Goal: Information Seeking & Learning: Compare options

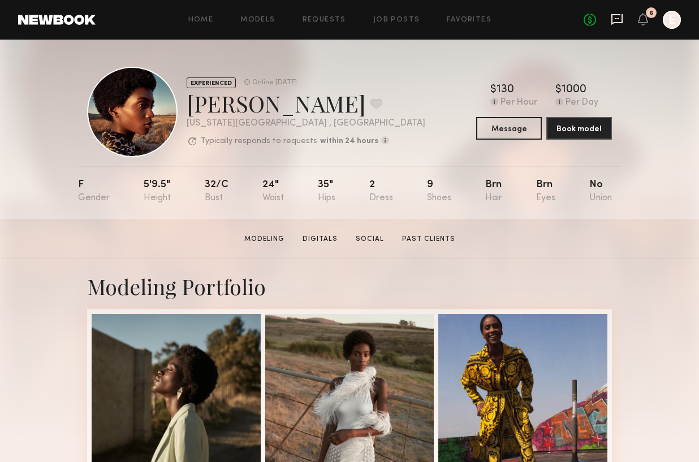
click at [623, 18] on icon at bounding box center [616, 19] width 11 height 11
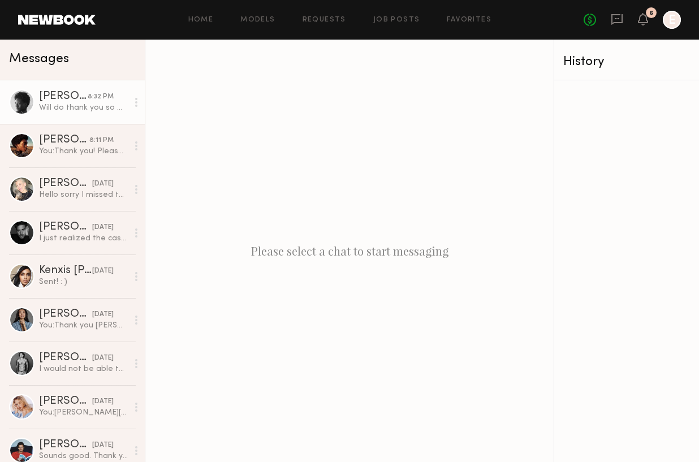
click at [72, 99] on div "Aleka W." at bounding box center [63, 96] width 49 height 11
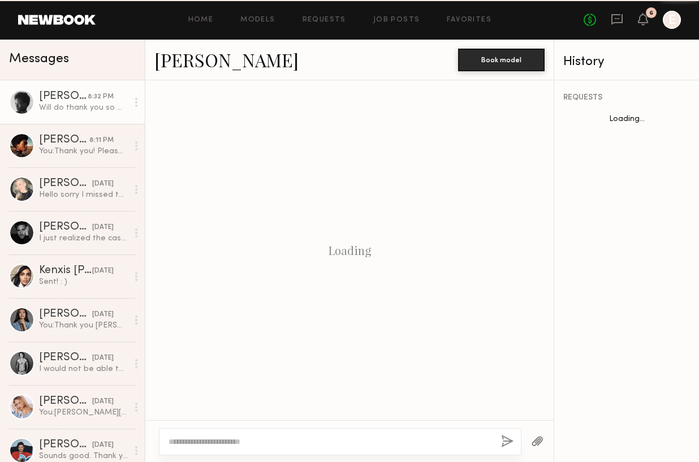
scroll to position [673, 0]
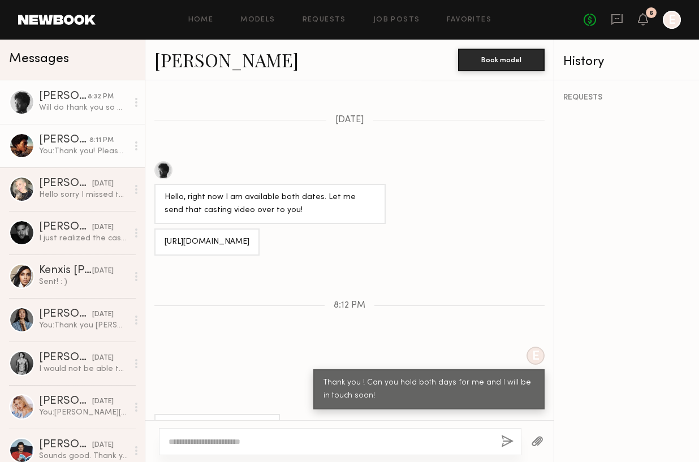
click at [55, 154] on div "You: Thank you! Please send when you can :)" at bounding box center [83, 151] width 89 height 11
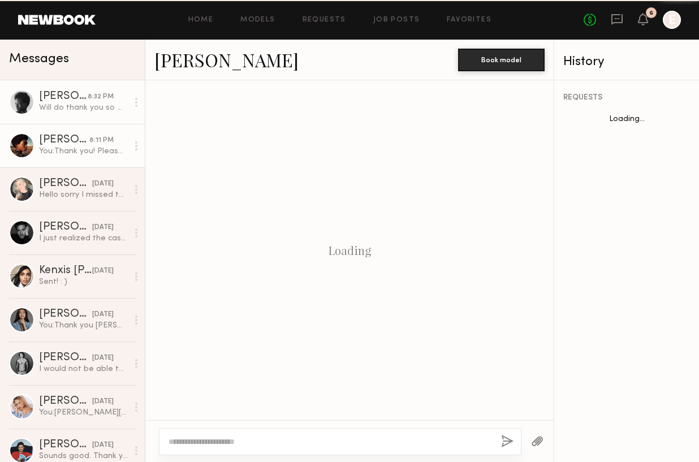
scroll to position [545, 0]
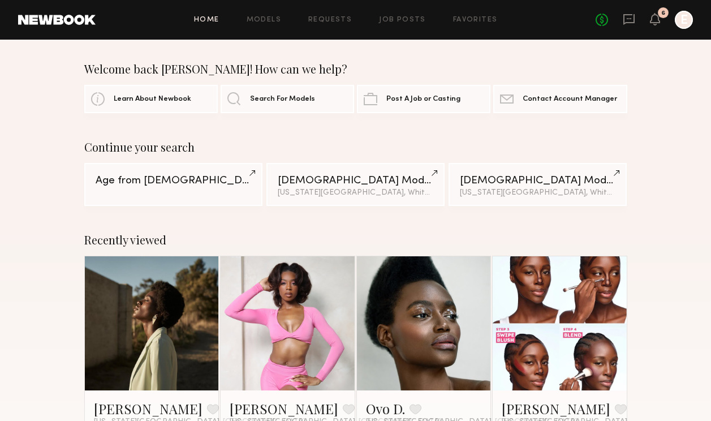
click at [269, 11] on div "Home Models Requests Job Posts Favorites Sign Out No fees up to $5,000 6 E" at bounding box center [394, 20] width 597 height 18
click at [269, 19] on link "Models" at bounding box center [264, 19] width 34 height 7
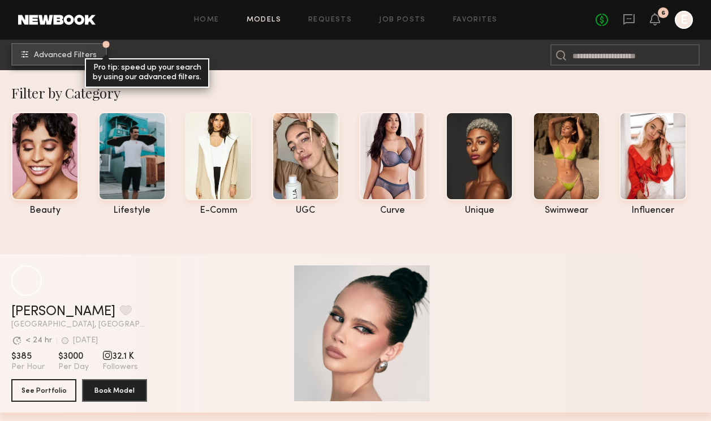
click at [47, 57] on span "Advanced Filters" at bounding box center [65, 55] width 63 height 8
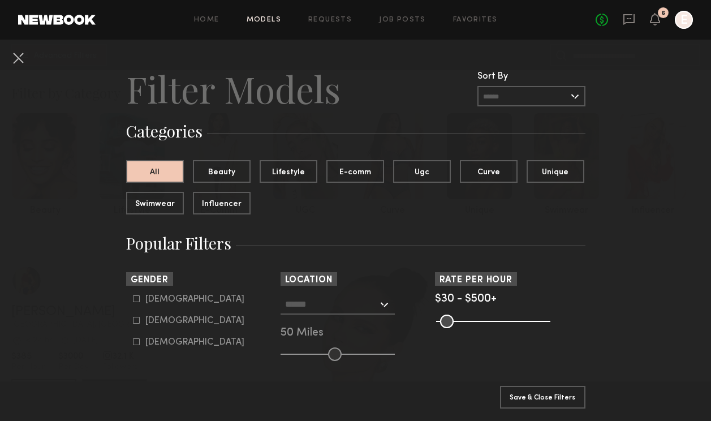
scroll to position [11, 0]
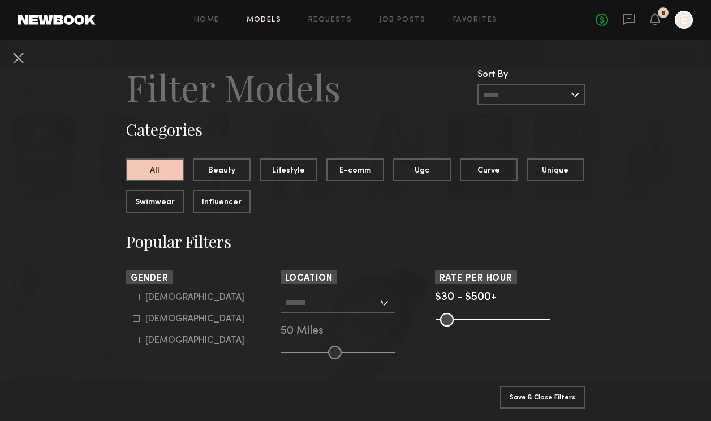
click at [150, 320] on div "Female" at bounding box center [194, 319] width 99 height 7
type input "**"
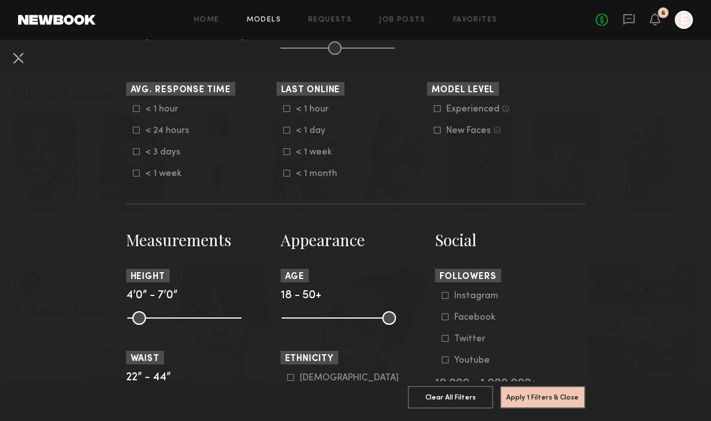
scroll to position [313, 0]
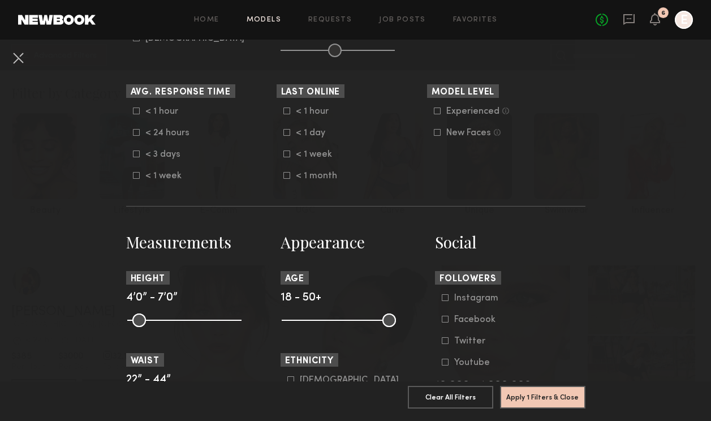
click at [162, 135] on div "< 24 hours" at bounding box center [167, 133] width 44 height 7
click at [161, 157] on div "< 3 days" at bounding box center [167, 154] width 44 height 7
click at [158, 136] on div "< 24 hours" at bounding box center [167, 133] width 44 height 7
click at [159, 135] on div "< 24 hours" at bounding box center [167, 133] width 44 height 7
click at [157, 113] on div "< 1 hour" at bounding box center [167, 111] width 44 height 7
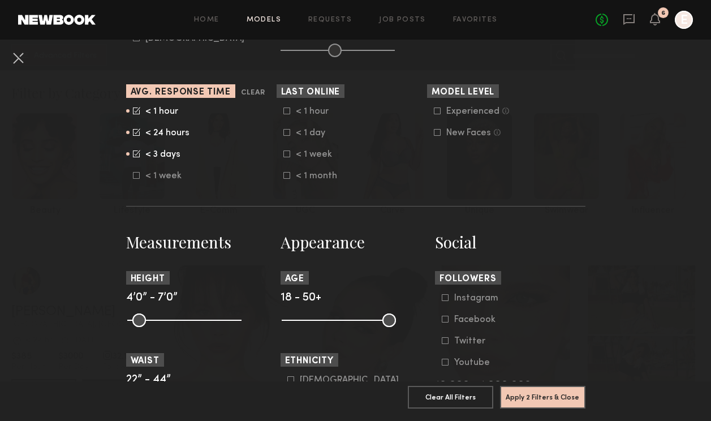
click at [162, 158] on div "< 3 days" at bounding box center [167, 154] width 44 height 7
click at [171, 159] on common-framework-checkbox "< 3 days" at bounding box center [205, 154] width 144 height 10
click at [163, 154] on div "< 3 days" at bounding box center [167, 154] width 44 height 7
click at [438, 109] on icon at bounding box center [437, 110] width 7 height 7
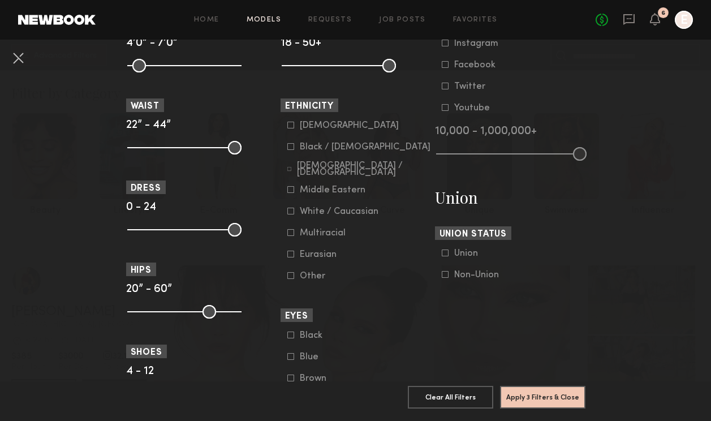
scroll to position [577, 0]
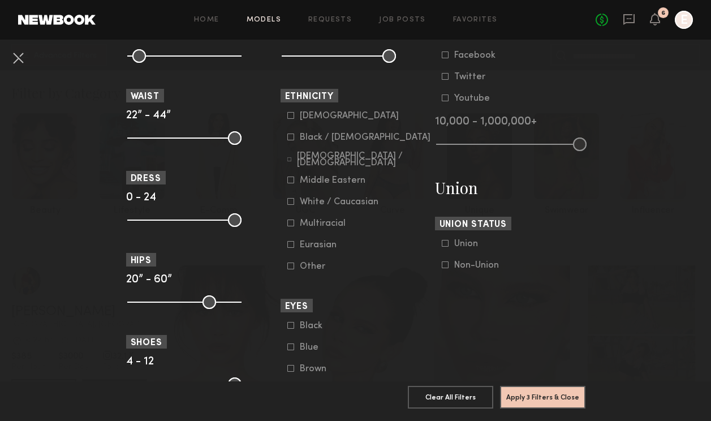
click at [297, 131] on form "Asian Black / African American Hispanic / Latino Middle Eastern White / Caucasi…" at bounding box center [359, 191] width 144 height 161
click at [311, 144] on form "Asian Black / African American Hispanic / Latino Middle Eastern White / Caucasi…" at bounding box center [359, 191] width 144 height 161
click at [294, 140] on div at bounding box center [290, 136] width 7 height 7
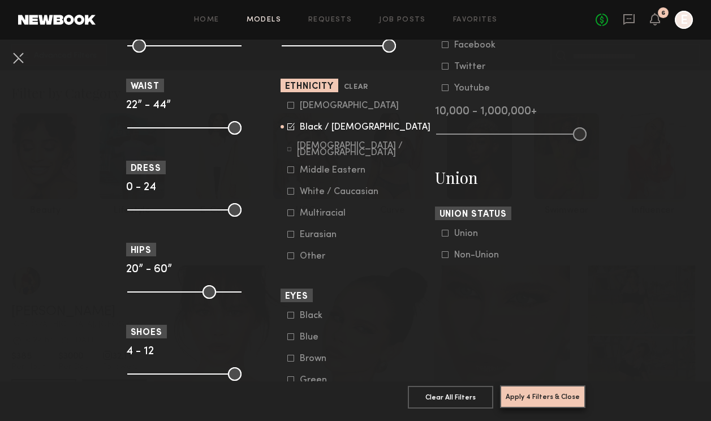
click at [526, 391] on button "Apply 4 Filters & Close" at bounding box center [542, 396] width 85 height 23
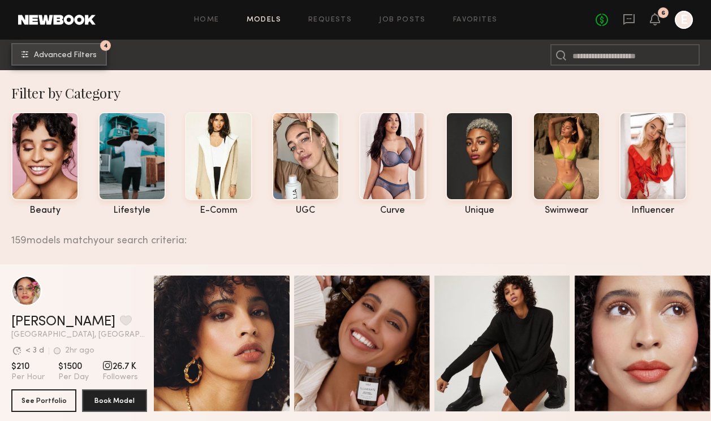
click at [54, 50] on button "4 Advanced Filters" at bounding box center [59, 54] width 96 height 23
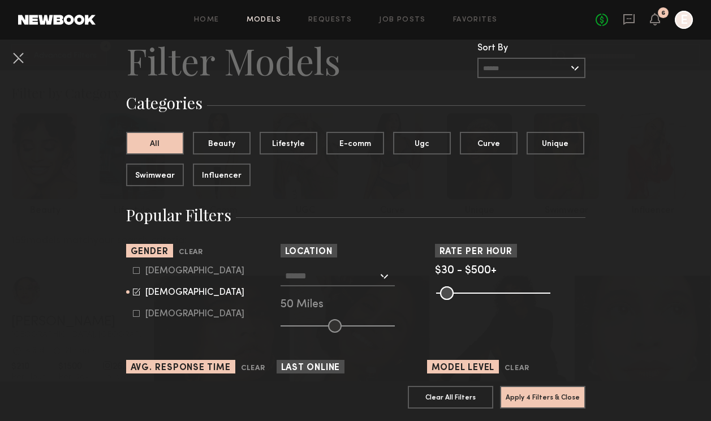
scroll to position [115, 0]
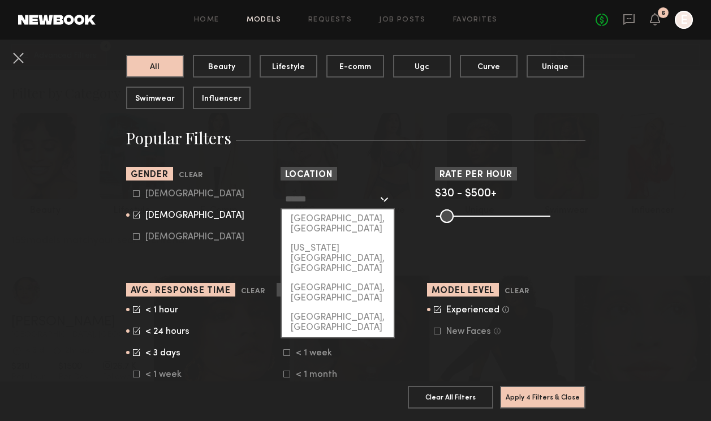
click at [307, 190] on input "text" at bounding box center [331, 198] width 93 height 19
click at [314, 239] on div "New York City, NY" at bounding box center [338, 259] width 112 height 40
type input "**********"
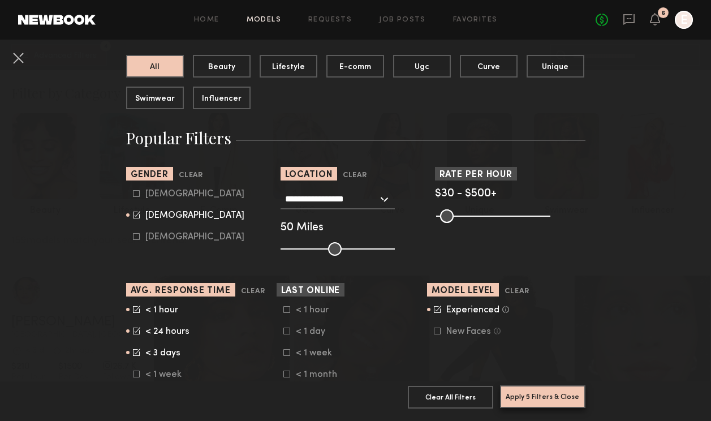
click at [555, 395] on button "Apply 5 Filters & Close" at bounding box center [542, 396] width 85 height 23
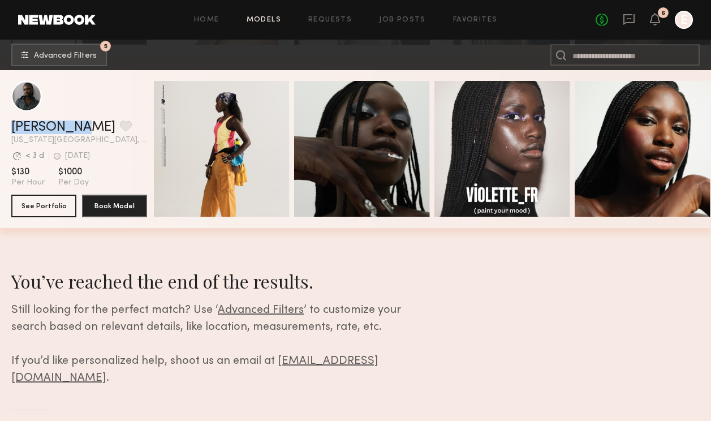
scroll to position [6555, 0]
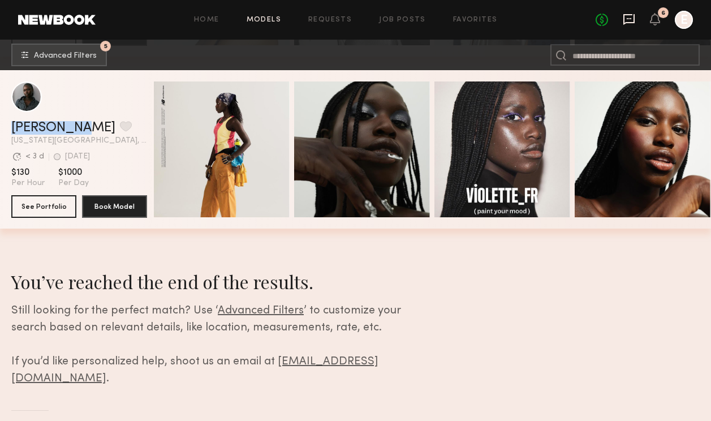
click at [633, 15] on icon at bounding box center [628, 19] width 11 height 11
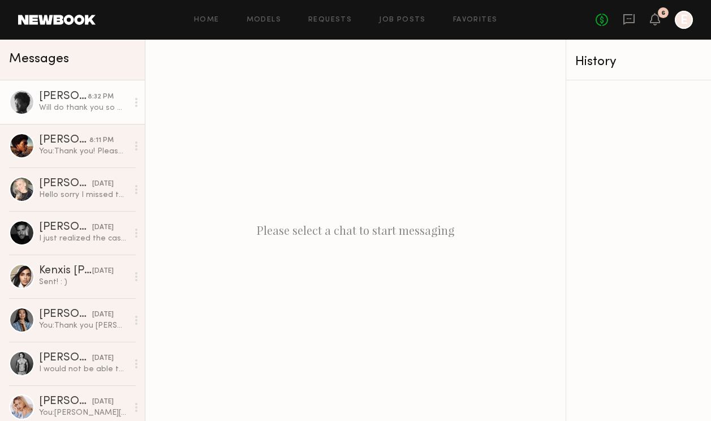
click at [90, 105] on div "Will do thank you so much :)" at bounding box center [83, 107] width 89 height 11
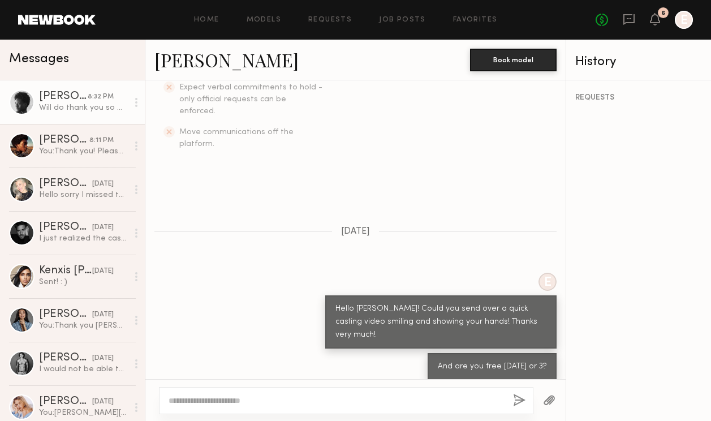
scroll to position [343, 0]
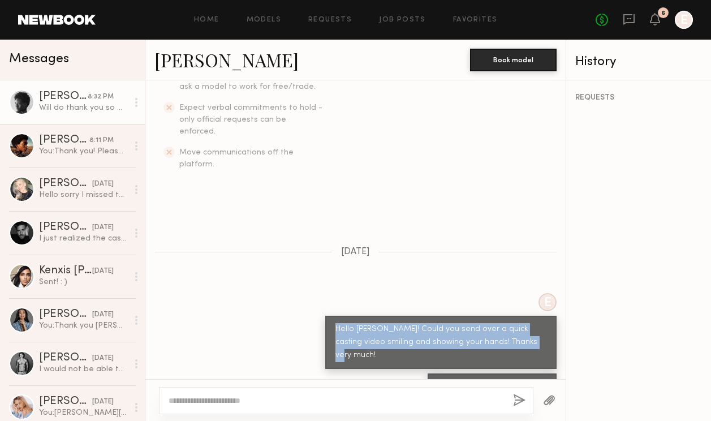
drag, startPoint x: 534, startPoint y: 318, endPoint x: 315, endPoint y: 296, distance: 220.6
click at [315, 296] on div "E Hello Aleka! Could you send over a quick casting video smiling and showing yo…" at bounding box center [355, 331] width 420 height 76
copy div "Hello Aleka! Could you send over a quick casting video smiling and showing your…"
click at [263, 20] on link "Models" at bounding box center [264, 19] width 34 height 7
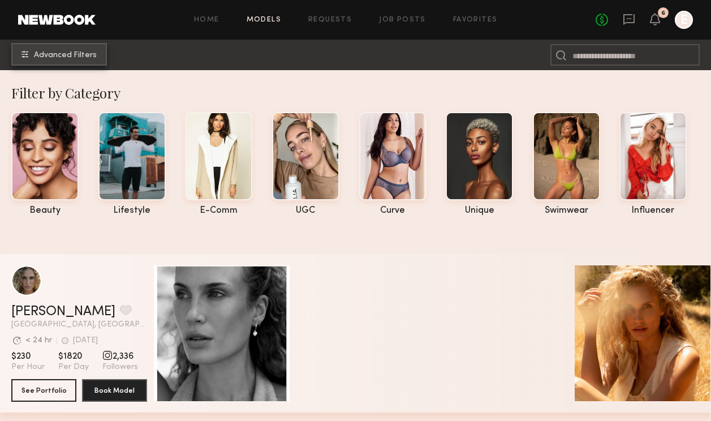
click at [51, 56] on span "Advanced Filters" at bounding box center [65, 55] width 63 height 8
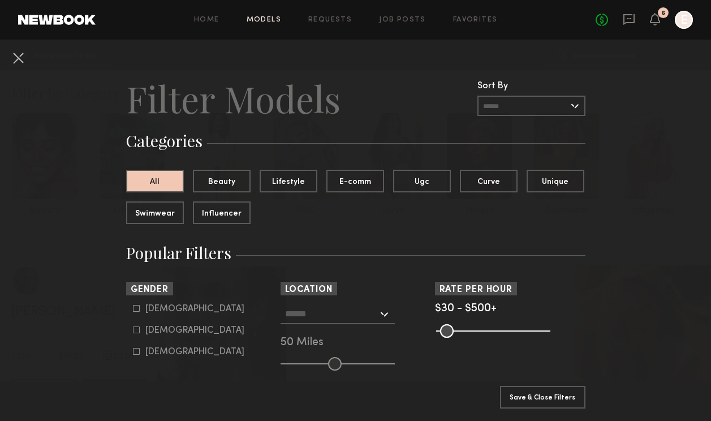
click at [360, 322] on input "text" at bounding box center [331, 313] width 93 height 19
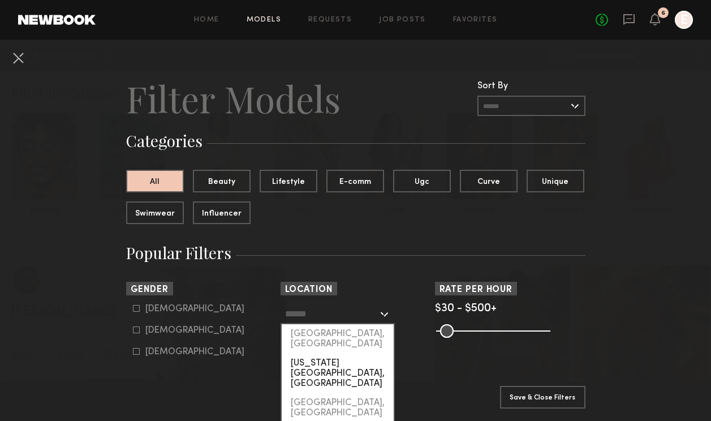
click at [348, 353] on div "New York City, NY" at bounding box center [338, 373] width 112 height 40
type input "**********"
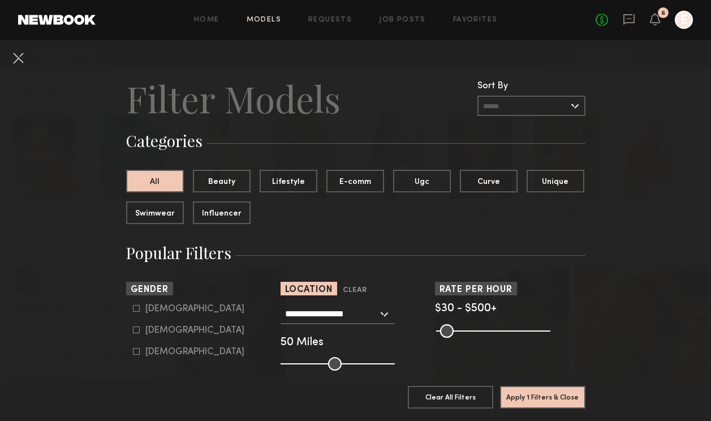
drag, startPoint x: 334, startPoint y: 359, endPoint x: 321, endPoint y: 359, distance: 12.4
type input "**"
click at [321, 359] on input "range" at bounding box center [338, 364] width 114 height 14
click at [163, 304] on common-framework-checkbox "Male" at bounding box center [205, 309] width 144 height 10
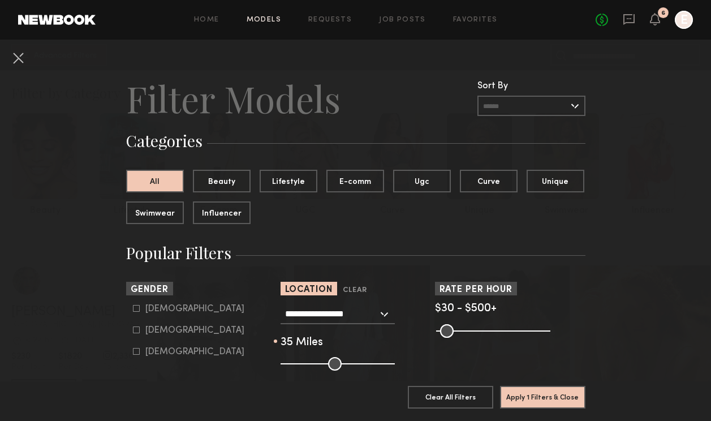
click at [136, 309] on icon at bounding box center [136, 308] width 7 height 7
type input "*"
drag, startPoint x: 317, startPoint y: 365, endPoint x: 327, endPoint y: 365, distance: 10.7
type input "**"
click at [327, 365] on input "range" at bounding box center [338, 364] width 114 height 14
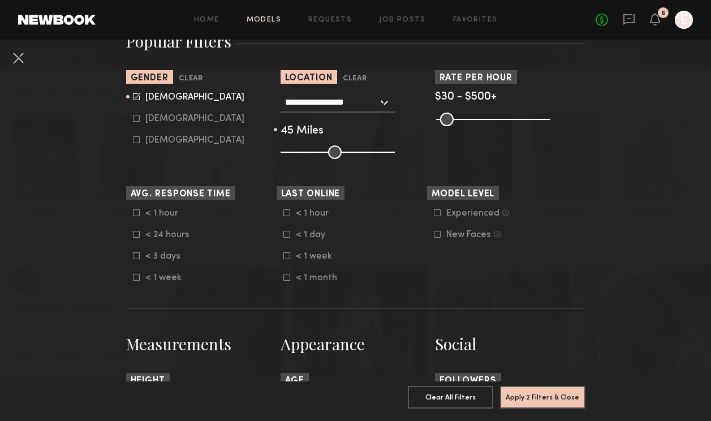
scroll to position [274, 0]
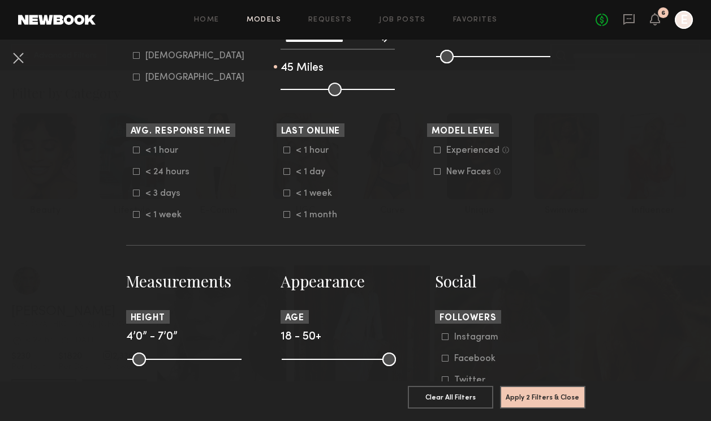
click at [477, 152] on div "Experienced" at bounding box center [472, 150] width 53 height 7
click at [173, 147] on div "< 1 hour" at bounding box center [167, 150] width 44 height 7
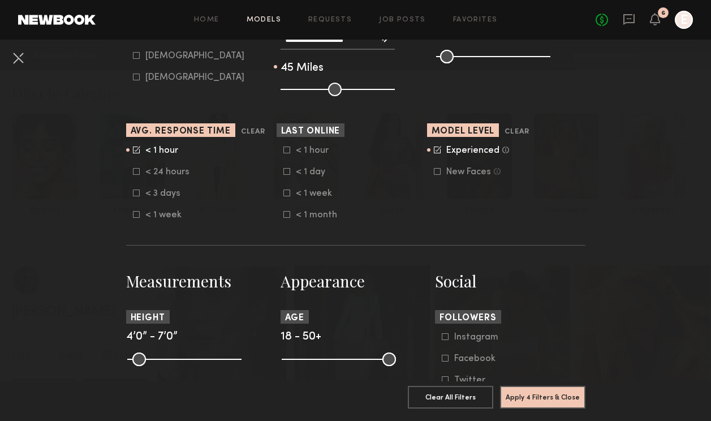
click at [161, 174] on div "< 24 hours" at bounding box center [167, 172] width 44 height 7
click at [160, 193] on div "< 3 days" at bounding box center [167, 193] width 44 height 7
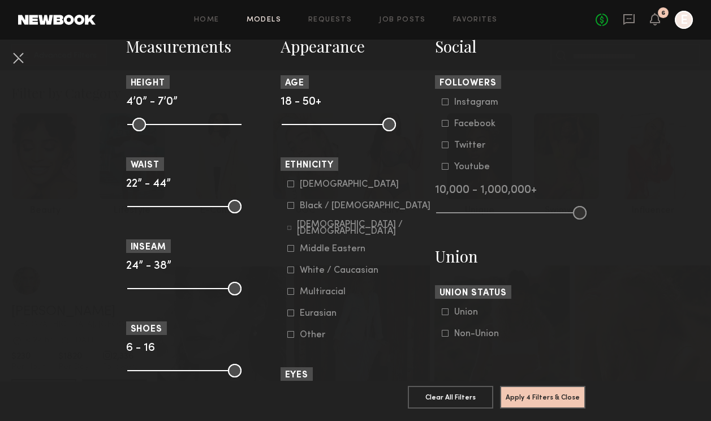
scroll to position [521, 0]
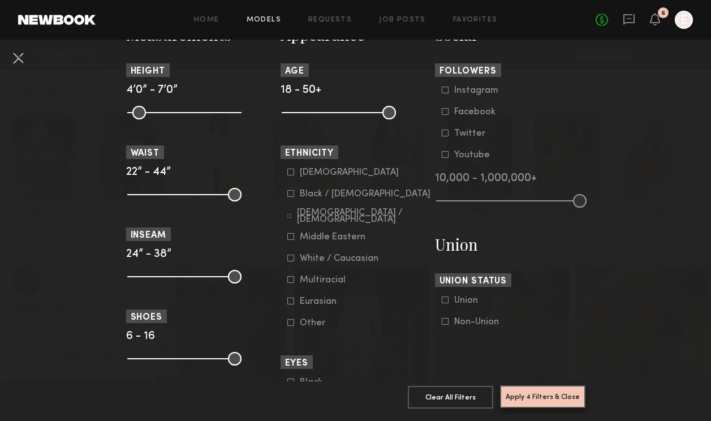
click at [546, 399] on button "Apply 4 Filters & Close" at bounding box center [542, 396] width 85 height 23
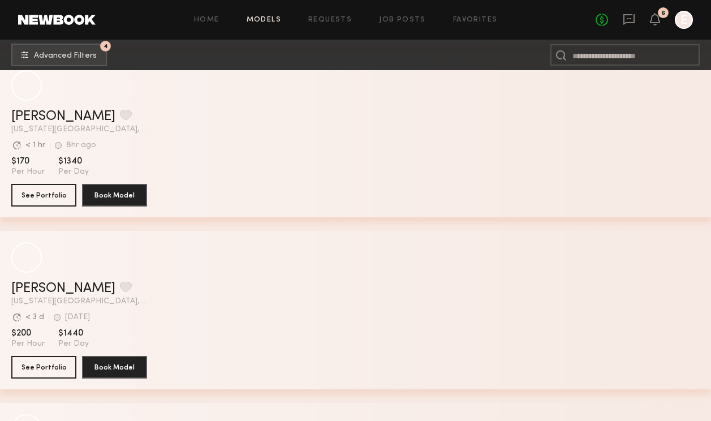
scroll to position [7734, 0]
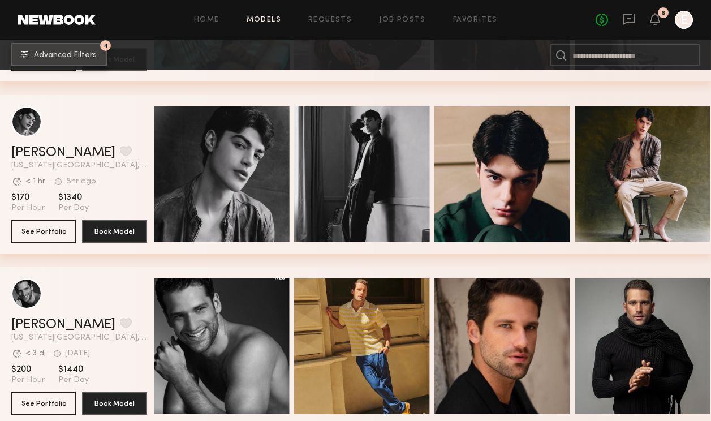
click at [72, 54] on span "Advanced Filters" at bounding box center [65, 55] width 63 height 8
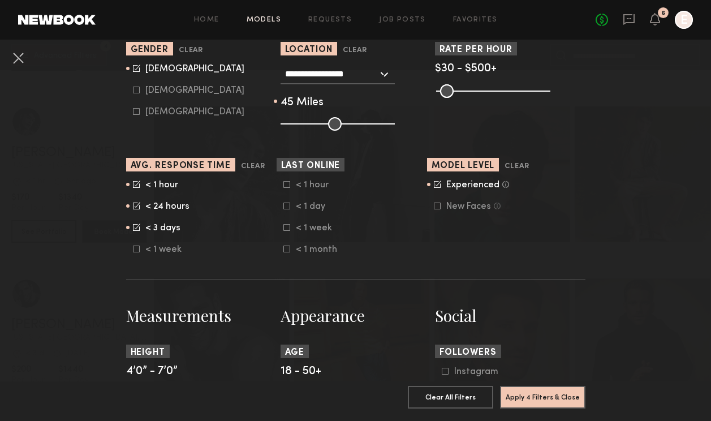
scroll to position [242, 0]
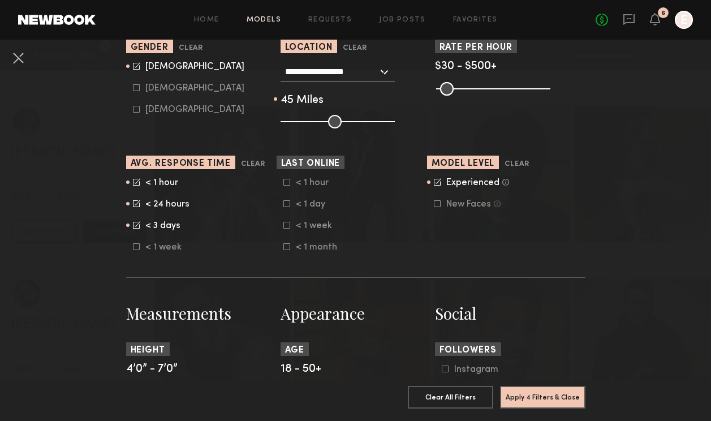
click at [438, 182] on icon at bounding box center [438, 181] width 6 height 6
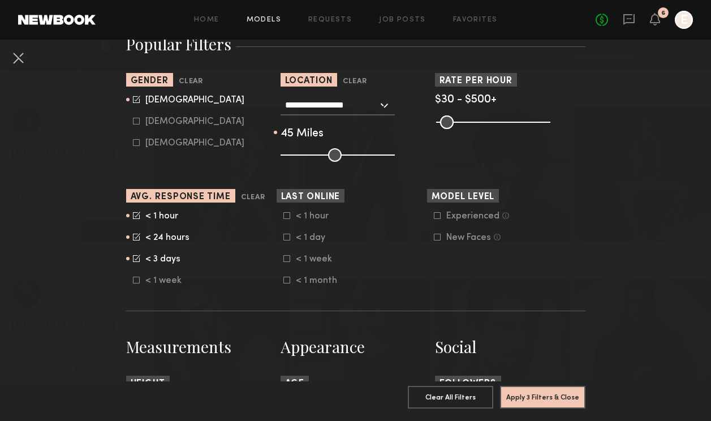
scroll to position [213, 0]
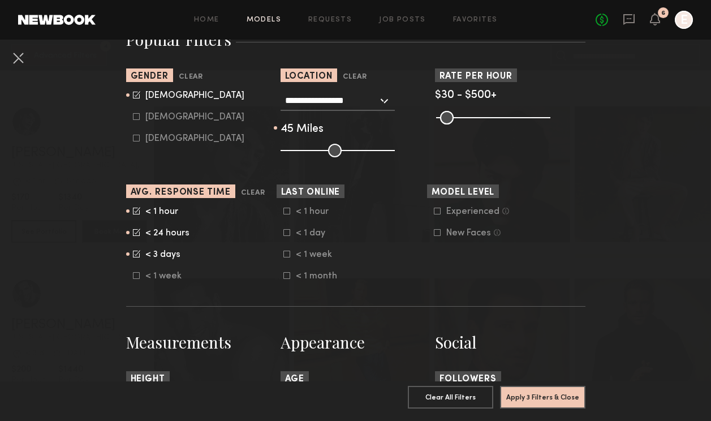
click at [439, 232] on icon at bounding box center [437, 232] width 7 height 7
click at [529, 398] on button "Apply 4 Filters & Close" at bounding box center [542, 396] width 85 height 23
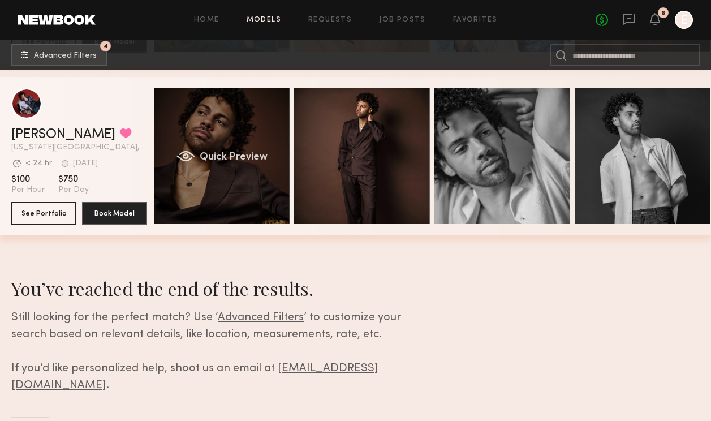
scroll to position [410, 0]
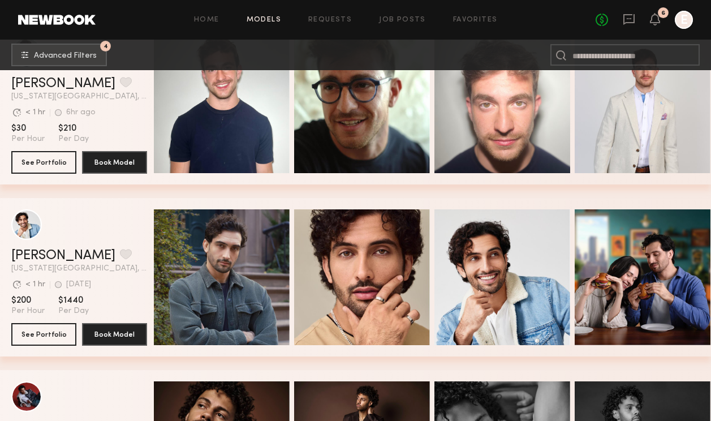
click at [70, 34] on header "Home Models Requests Job Posts Favorites Sign Out No fees up to $5,000 6 E" at bounding box center [355, 20] width 711 height 40
click at [70, 43] on nb-browse-subheader "4 Advanced Filters 4" at bounding box center [355, 55] width 711 height 31
click at [73, 51] on span "Advanced Filters" at bounding box center [65, 55] width 63 height 8
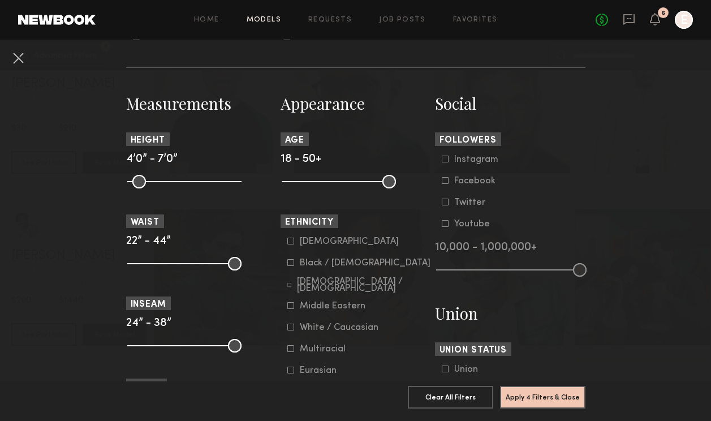
scroll to position [294, 0]
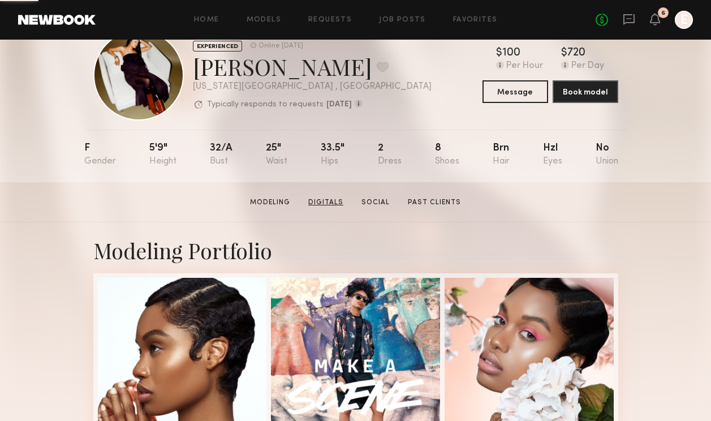
click at [325, 201] on link "Digitals" at bounding box center [326, 202] width 44 height 10
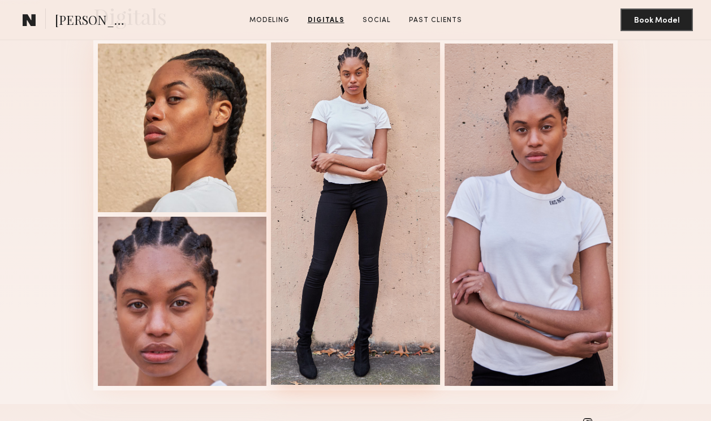
scroll to position [1070, 0]
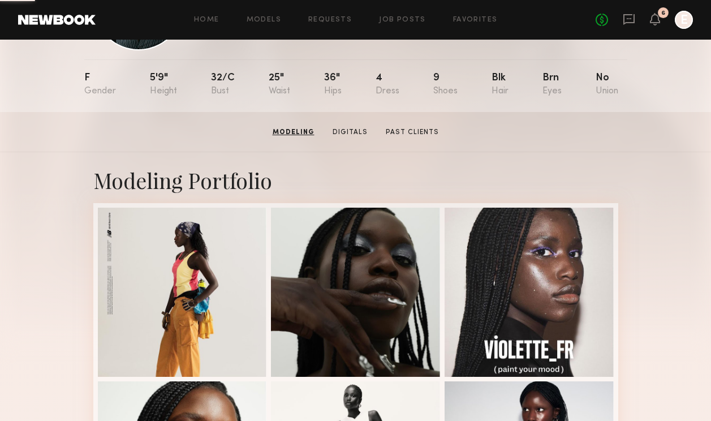
scroll to position [131, 0]
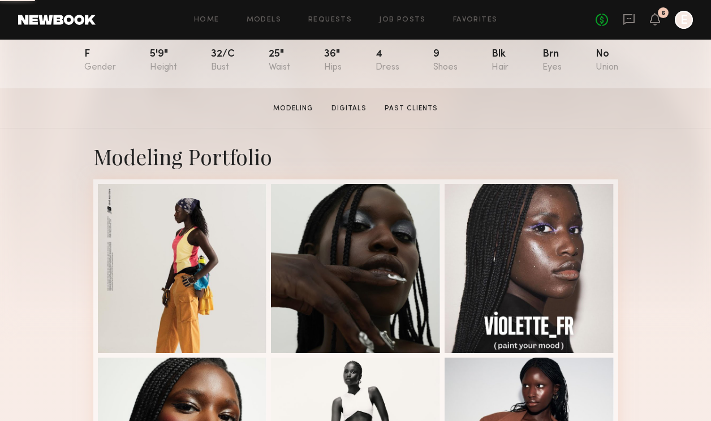
click at [353, 102] on section "Modeling Digitals Past Clients" at bounding box center [356, 107] width 174 height 11
click at [352, 107] on link "Digitals" at bounding box center [349, 108] width 44 height 10
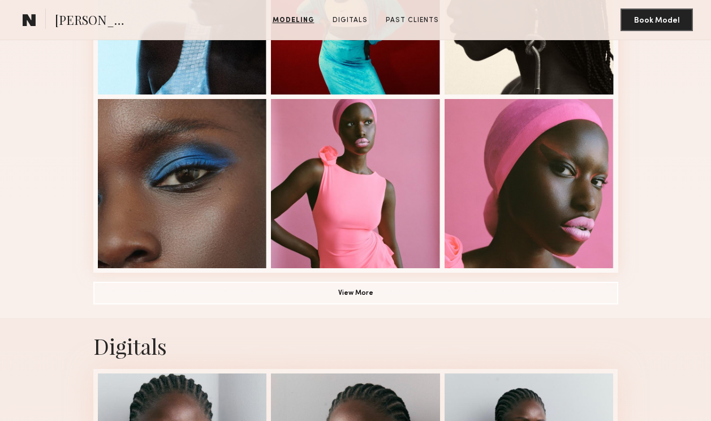
scroll to position [753, 0]
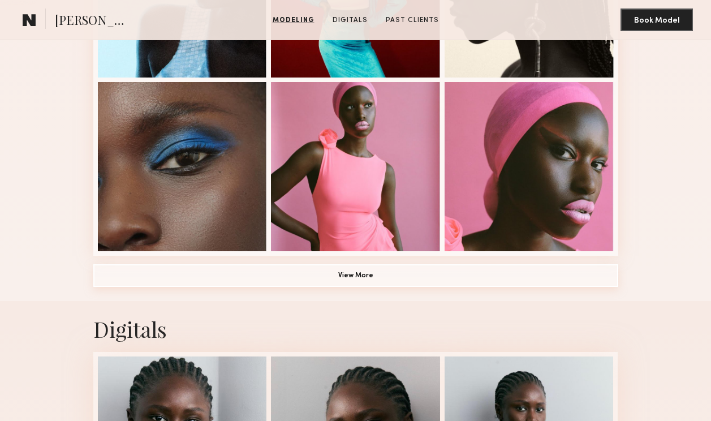
click at [365, 280] on button "View More" at bounding box center [355, 275] width 525 height 23
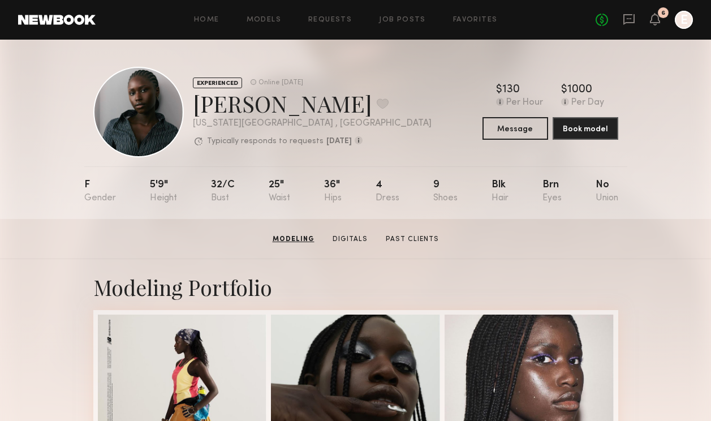
scroll to position [0, 0]
click at [534, 134] on button "Message" at bounding box center [515, 128] width 66 height 23
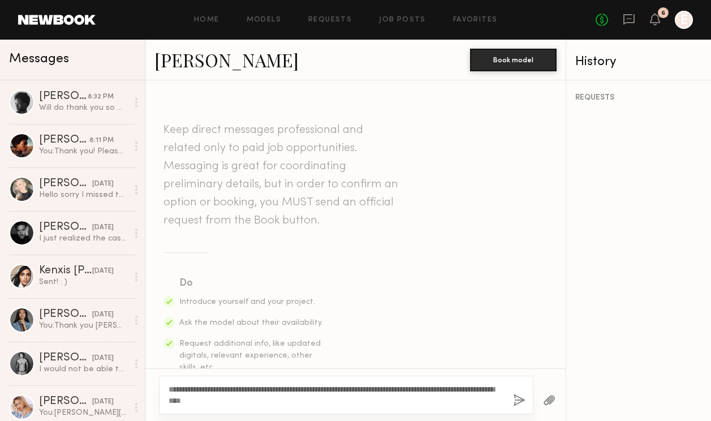
drag, startPoint x: 268, startPoint y: 387, endPoint x: 236, endPoint y: 386, distance: 31.1
click at [236, 386] on textarea "**********" at bounding box center [336, 394] width 335 height 23
click at [268, 401] on textarea "**********" at bounding box center [336, 394] width 335 height 23
type textarea "**********"
click at [504, 392] on div "**********" at bounding box center [346, 395] width 374 height 38
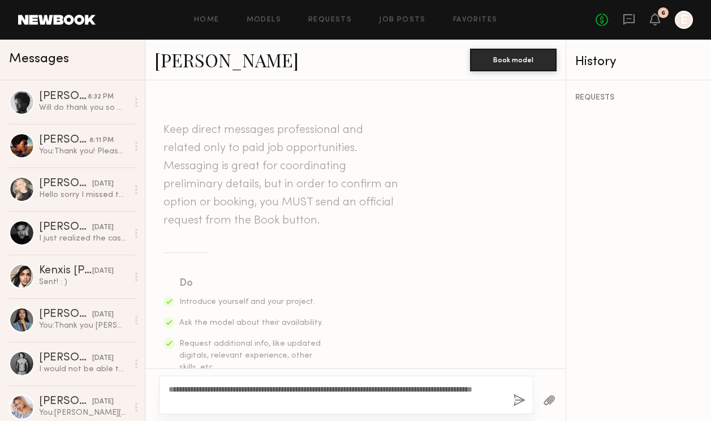
click at [504, 392] on div "**********" at bounding box center [346, 395] width 374 height 38
click at [516, 400] on button "button" at bounding box center [519, 401] width 12 height 14
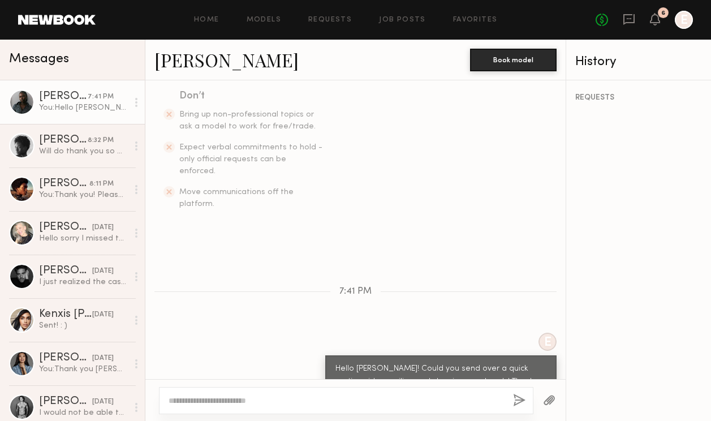
click at [434, 409] on div at bounding box center [346, 400] width 374 height 27
click at [400, 402] on textarea at bounding box center [336, 400] width 335 height 11
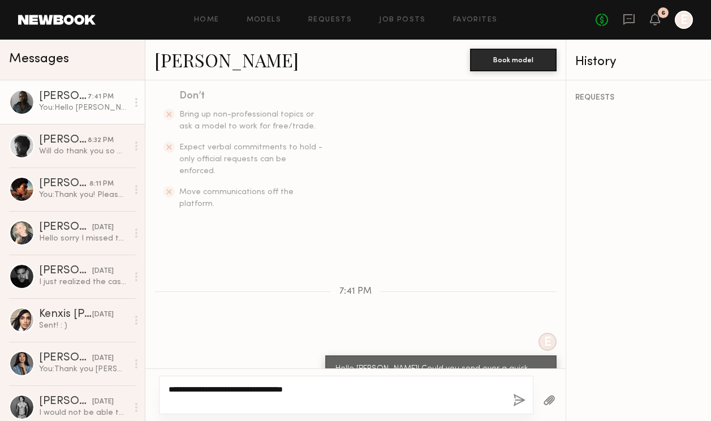
type textarea "**********"
click at [526, 404] on div "**********" at bounding box center [346, 395] width 374 height 38
click at [517, 401] on button "button" at bounding box center [519, 401] width 12 height 14
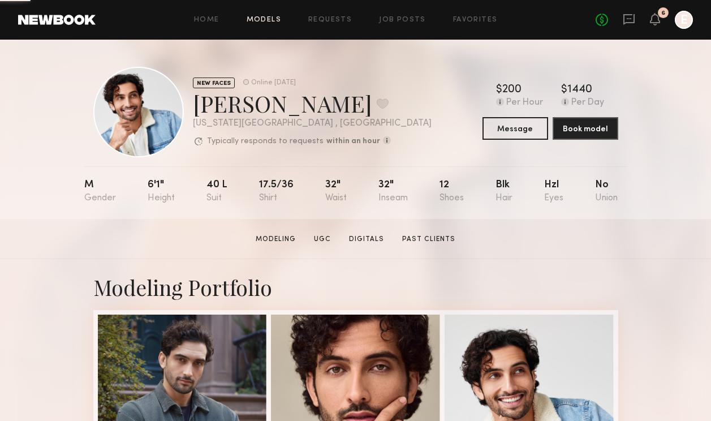
click at [266, 18] on link "Models" at bounding box center [264, 19] width 34 height 7
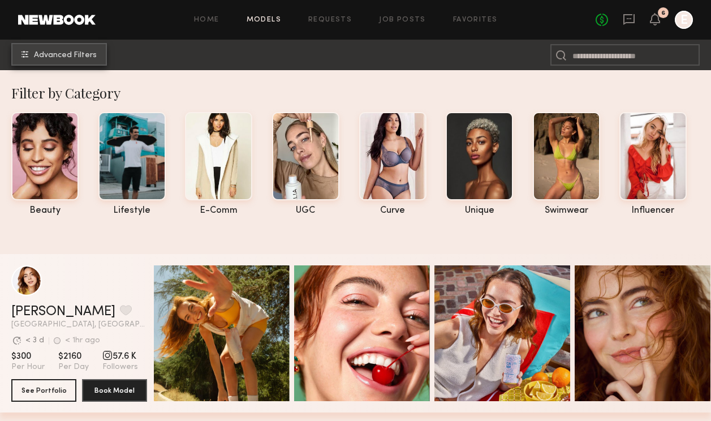
click at [59, 59] on button "Advanced Filters" at bounding box center [59, 54] width 96 height 23
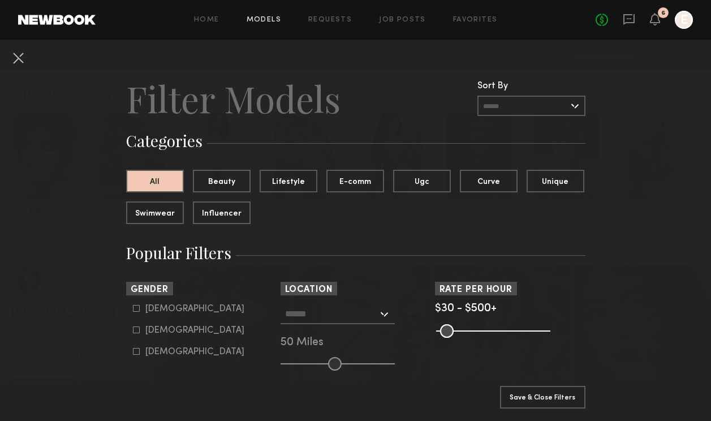
click at [155, 309] on div "Male" at bounding box center [194, 308] width 99 height 7
type input "*"
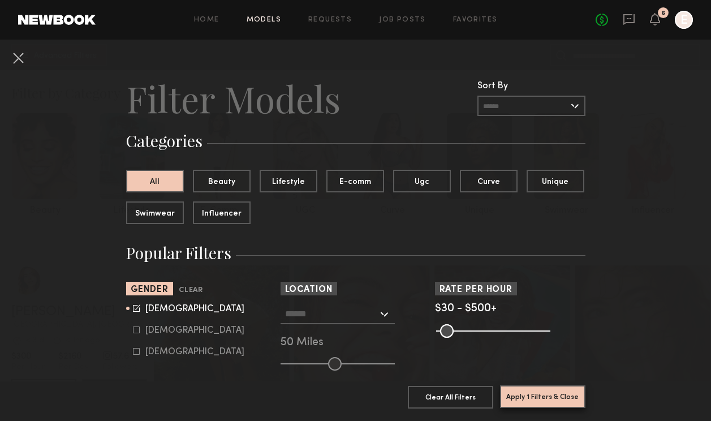
click at [555, 395] on button "Apply 1 Filters & Close" at bounding box center [542, 396] width 85 height 23
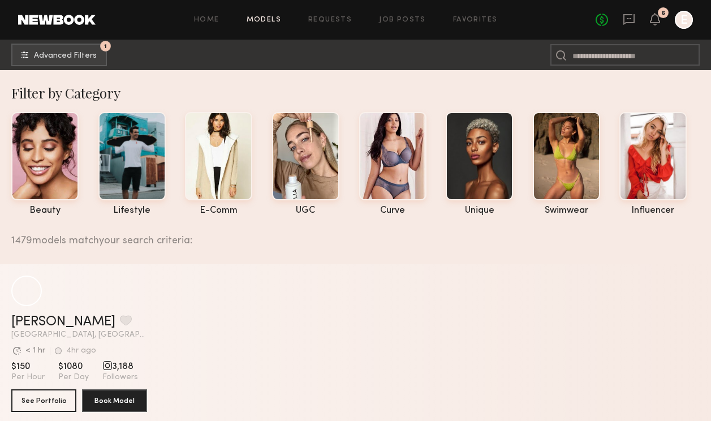
click at [50, 55] on span "Advanced Filters" at bounding box center [65, 55] width 63 height 8
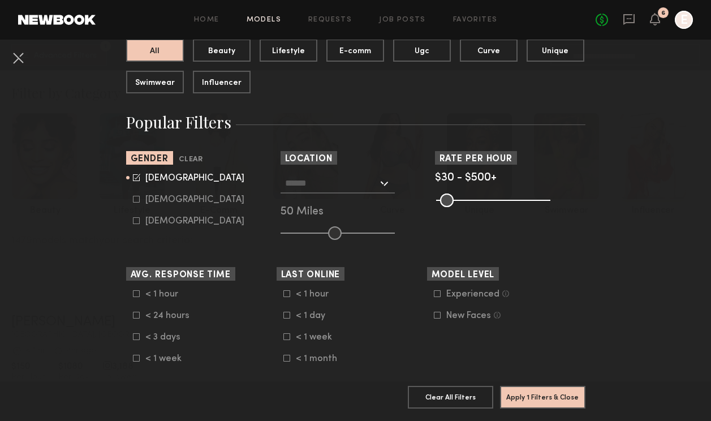
scroll to position [136, 0]
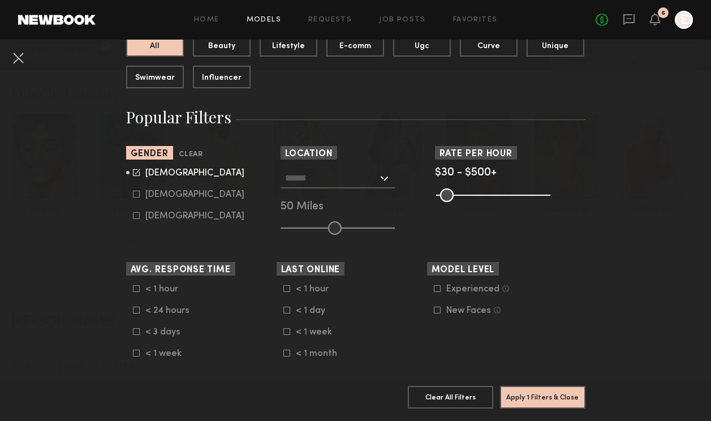
click at [338, 166] on nb-browse-filter "Location Los Angeles, CA New York City, NY Brooklyn, NY Chicago, IL 50 Miles" at bounding box center [356, 190] width 150 height 89
click at [334, 181] on input "text" at bounding box center [331, 177] width 93 height 19
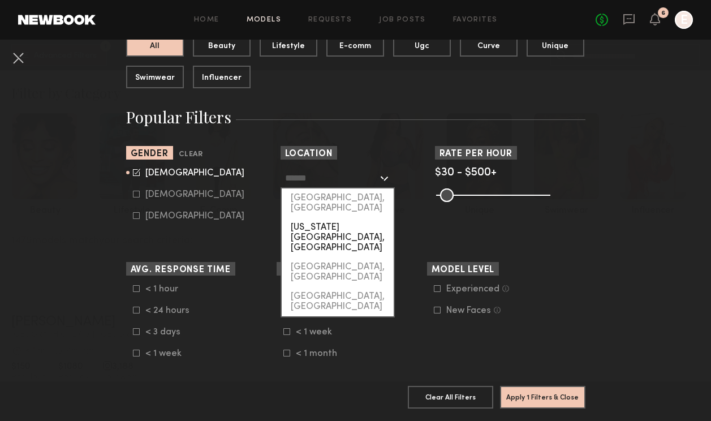
click at [335, 218] on div "[US_STATE][GEOGRAPHIC_DATA], [GEOGRAPHIC_DATA]" at bounding box center [338, 238] width 112 height 40
type input "**********"
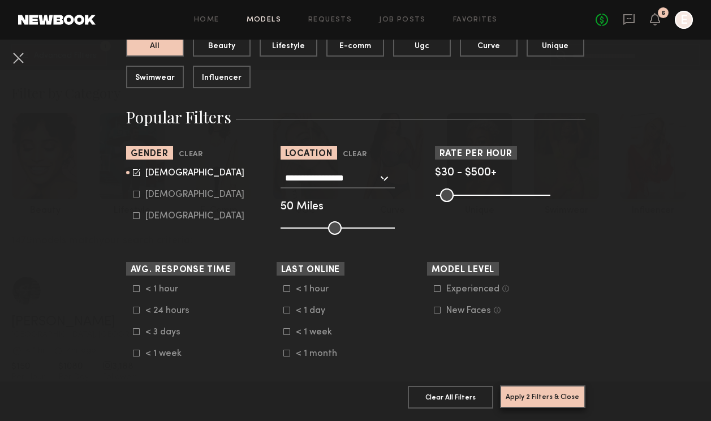
click at [529, 395] on button "Apply 2 Filters & Close" at bounding box center [542, 396] width 85 height 23
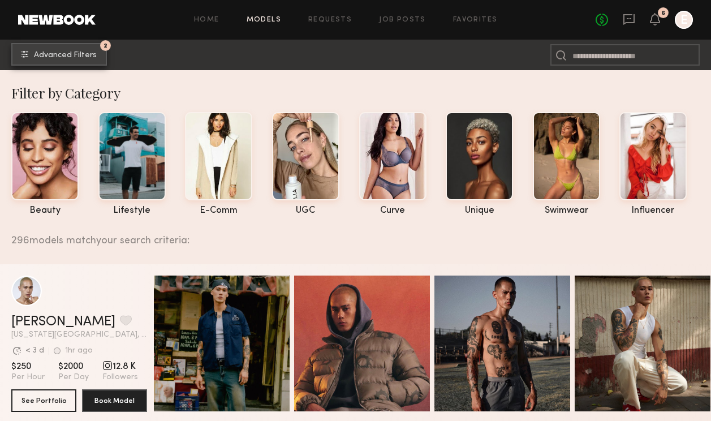
click at [62, 57] on span "Advanced Filters" at bounding box center [65, 55] width 63 height 8
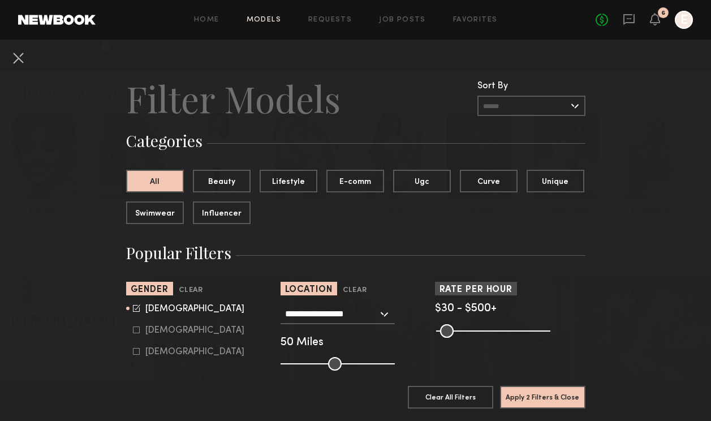
click at [356, 357] on div "**********" at bounding box center [356, 337] width 150 height 67
drag, startPoint x: 336, startPoint y: 364, endPoint x: 347, endPoint y: 364, distance: 10.2
click at [347, 364] on input "range" at bounding box center [338, 364] width 114 height 14
drag, startPoint x: 345, startPoint y: 366, endPoint x: 386, endPoint y: 365, distance: 40.7
type input "***"
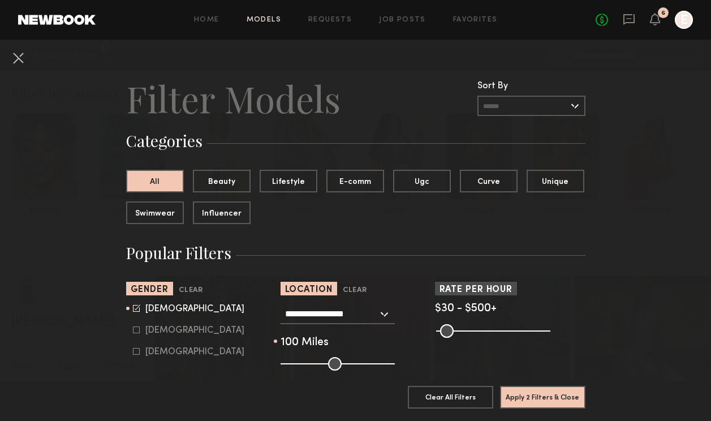
click at [386, 365] on input "range" at bounding box center [338, 364] width 114 height 14
click at [546, 402] on button "Apply 2 Filters & Close" at bounding box center [542, 396] width 85 height 23
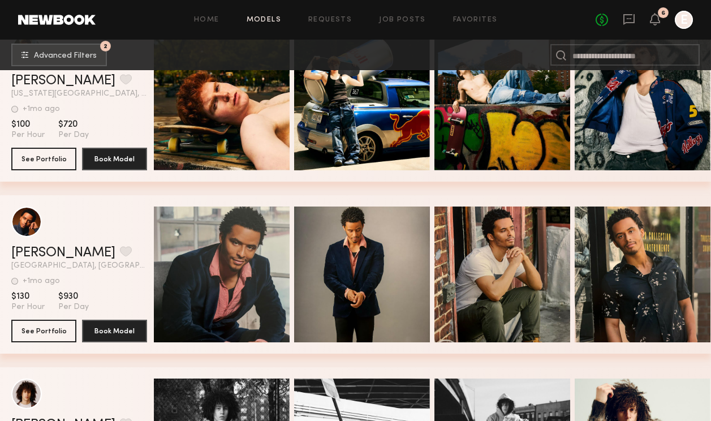
scroll to position [29475, 0]
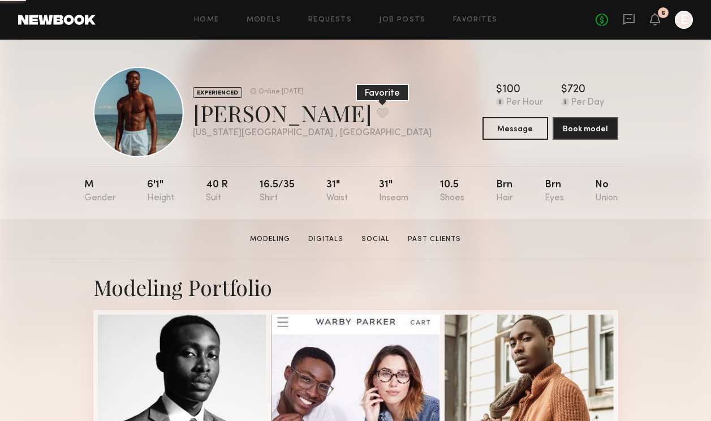
click at [377, 114] on button at bounding box center [383, 112] width 12 height 10
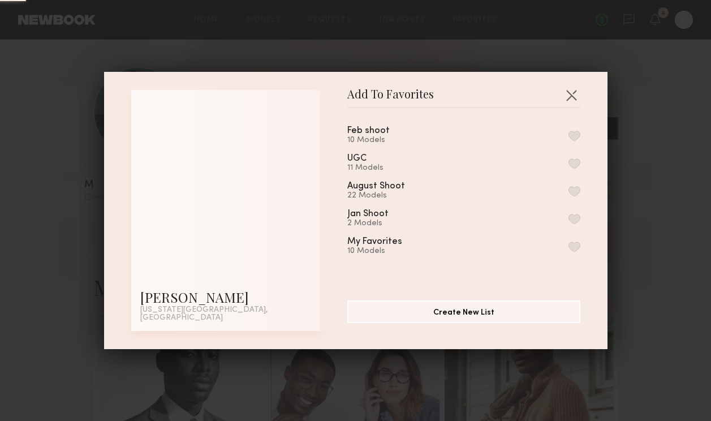
click at [572, 256] on div "My Favorites 10 Models" at bounding box center [463, 246] width 233 height 19
click at [574, 252] on button "button" at bounding box center [574, 246] width 12 height 10
click at [569, 92] on button "button" at bounding box center [571, 95] width 18 height 18
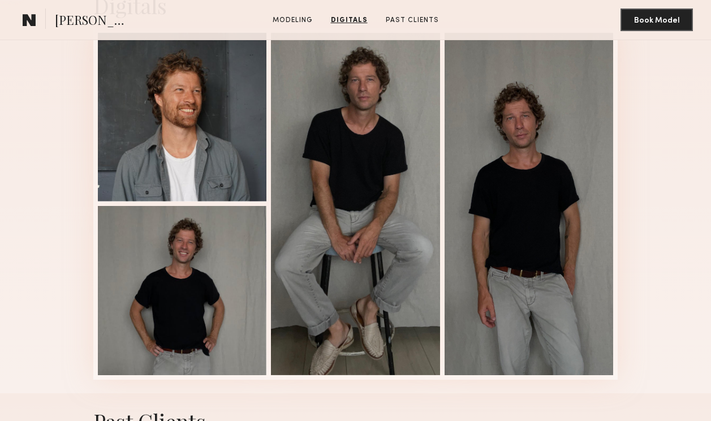
scroll to position [1145, 0]
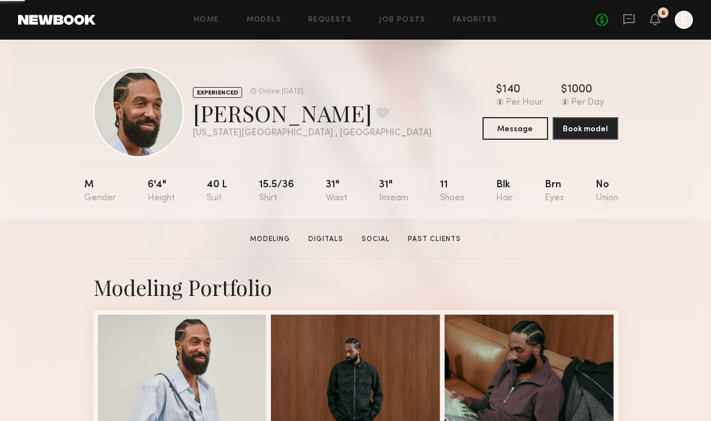
scroll to position [57, 0]
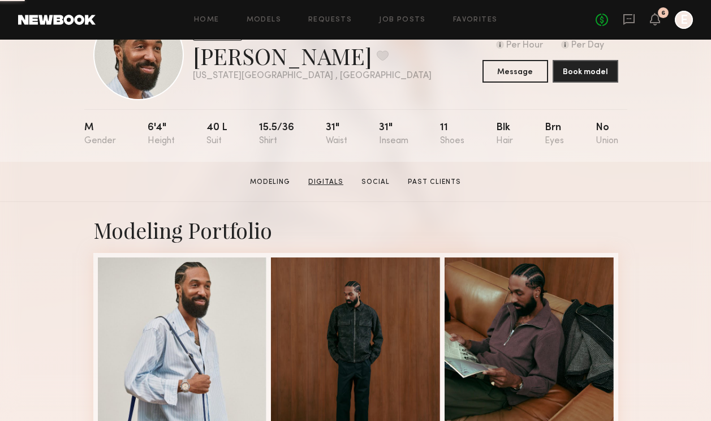
click at [324, 184] on link "Digitals" at bounding box center [326, 182] width 44 height 10
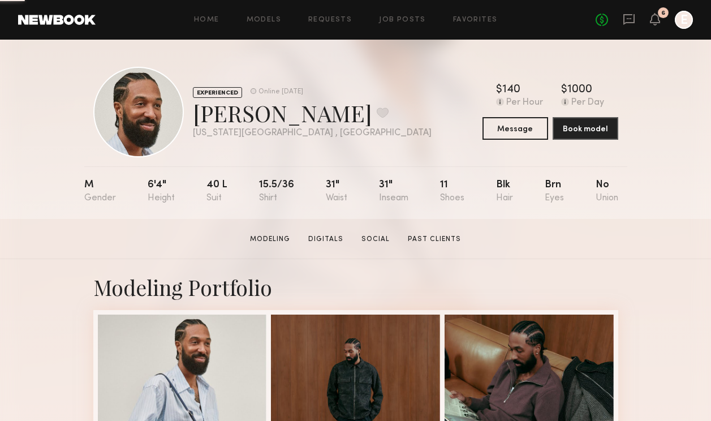
scroll to position [0, 0]
click at [377, 111] on button at bounding box center [383, 112] width 12 height 10
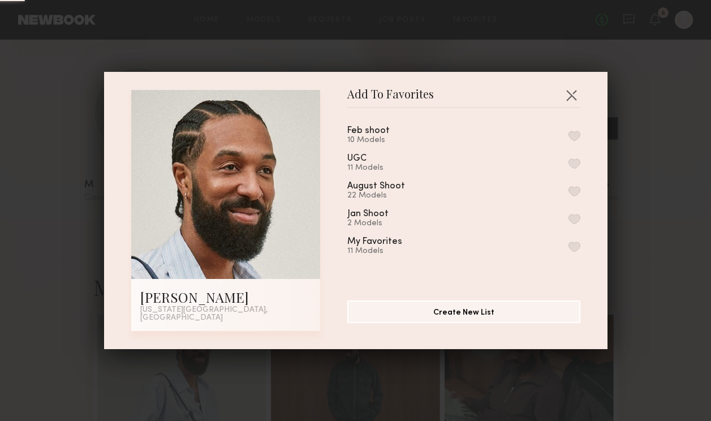
click at [572, 245] on button "button" at bounding box center [574, 246] width 12 height 10
click at [567, 96] on button "button" at bounding box center [571, 95] width 18 height 18
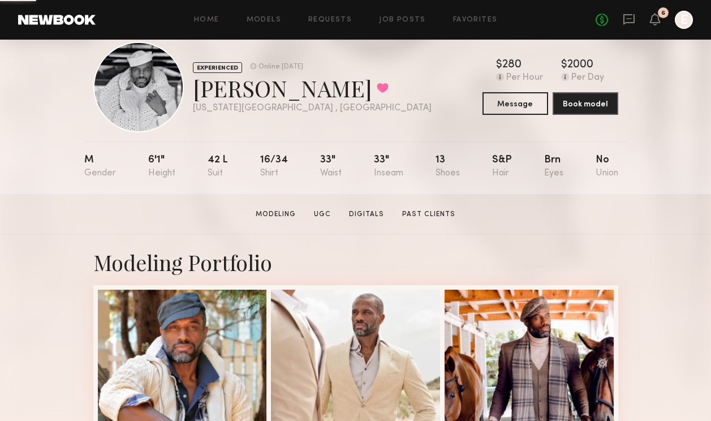
scroll to position [46, 0]
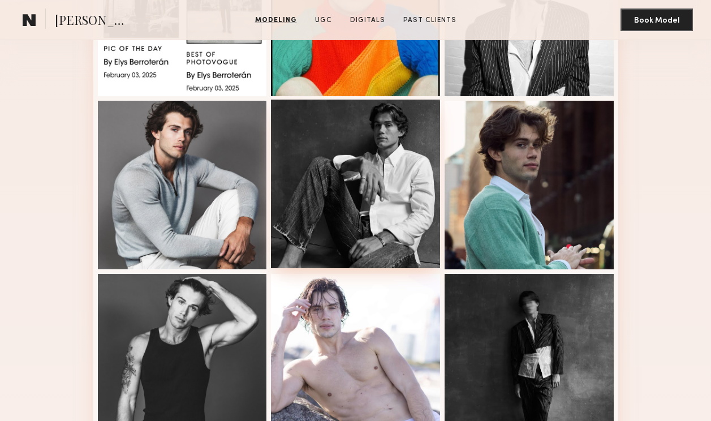
scroll to position [417, 0]
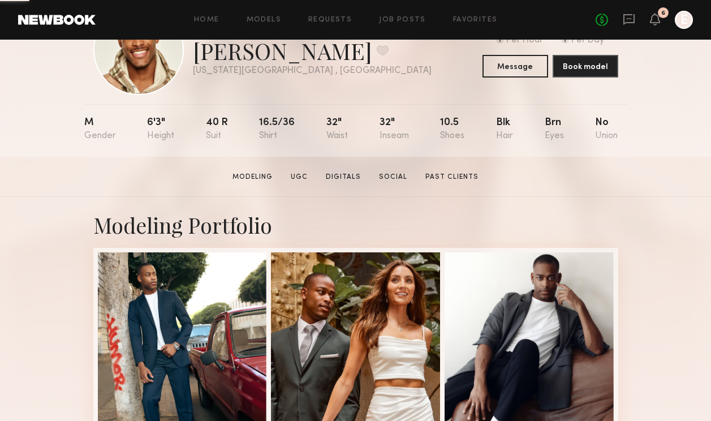
scroll to position [62, 0]
click at [335, 178] on link "Digitals" at bounding box center [343, 177] width 44 height 10
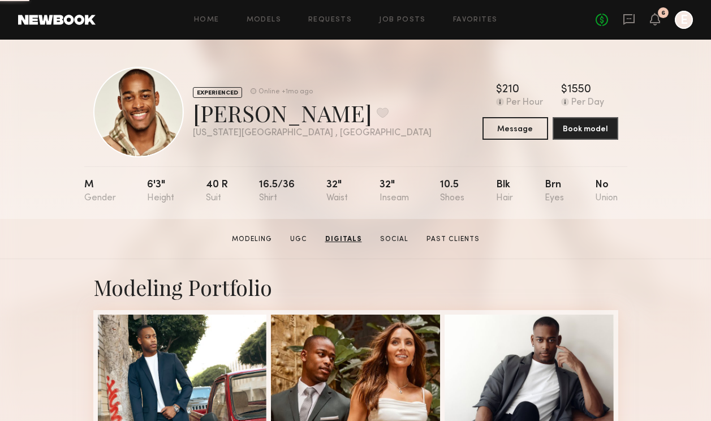
scroll to position [0, 0]
click at [377, 112] on button at bounding box center [383, 112] width 12 height 10
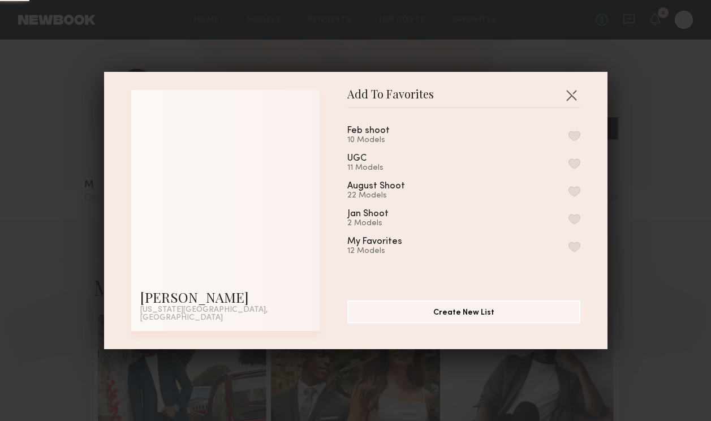
click at [407, 250] on div "My Favorites 12 Models" at bounding box center [388, 246] width 82 height 19
click at [570, 252] on button "button" at bounding box center [574, 246] width 12 height 10
click at [572, 92] on button "button" at bounding box center [571, 95] width 18 height 18
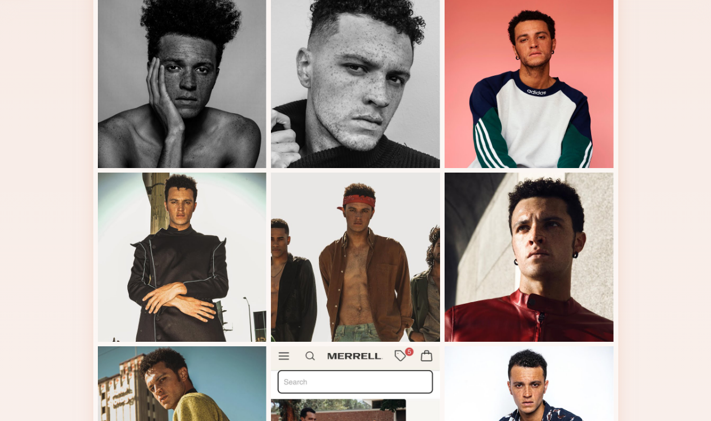
scroll to position [617, 0]
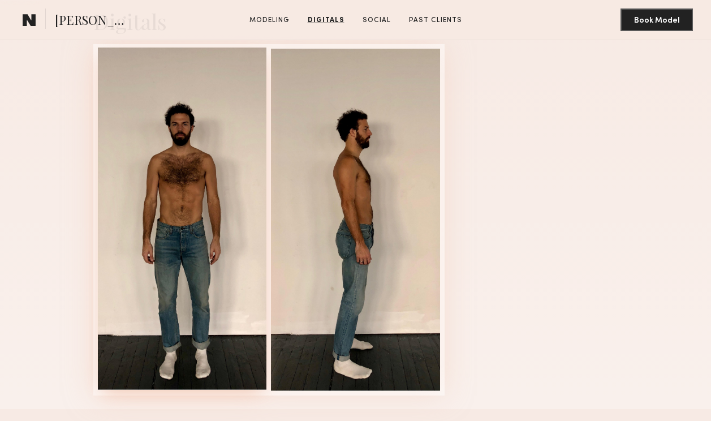
scroll to position [1060, 0]
click at [197, 146] on div at bounding box center [182, 219] width 169 height 342
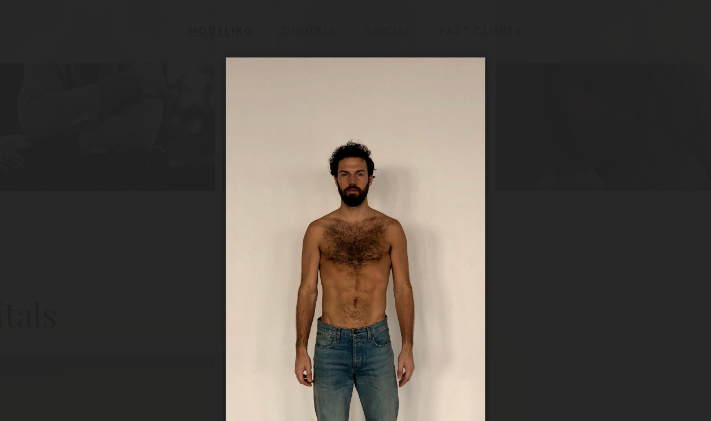
scroll to position [663, 0]
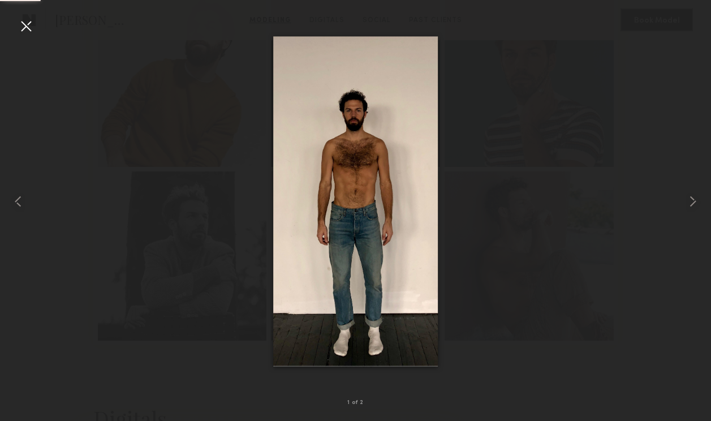
click at [496, 131] on div at bounding box center [355, 201] width 711 height 366
click at [29, 21] on div at bounding box center [26, 26] width 18 height 18
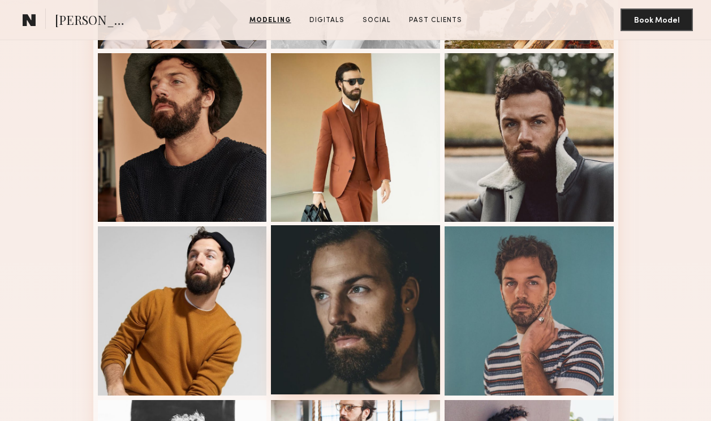
scroll to position [393, 0]
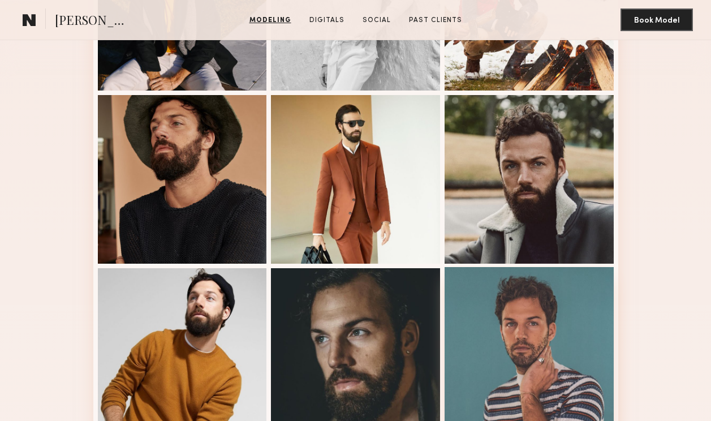
click at [504, 337] on div at bounding box center [529, 351] width 169 height 169
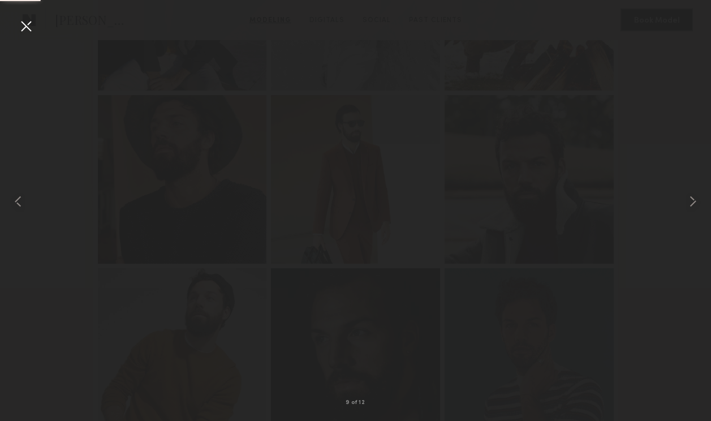
click at [502, 256] on div at bounding box center [355, 201] width 711 height 366
click at [29, 26] on div at bounding box center [26, 26] width 18 height 18
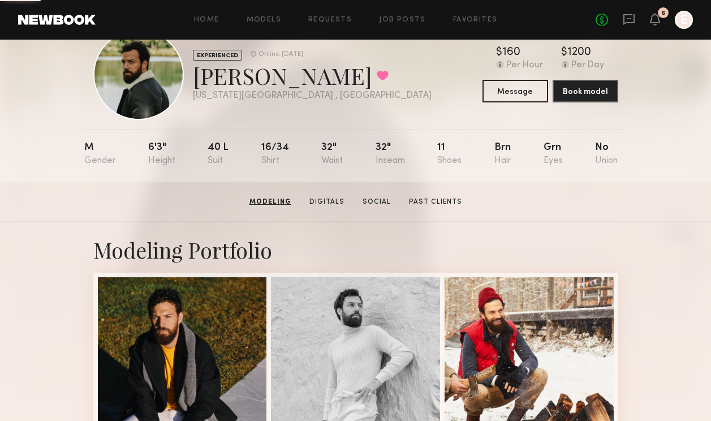
scroll to position [48, 0]
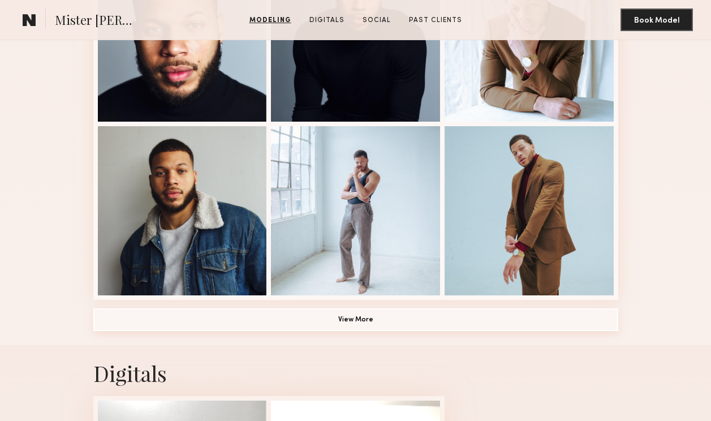
scroll to position [728, 0]
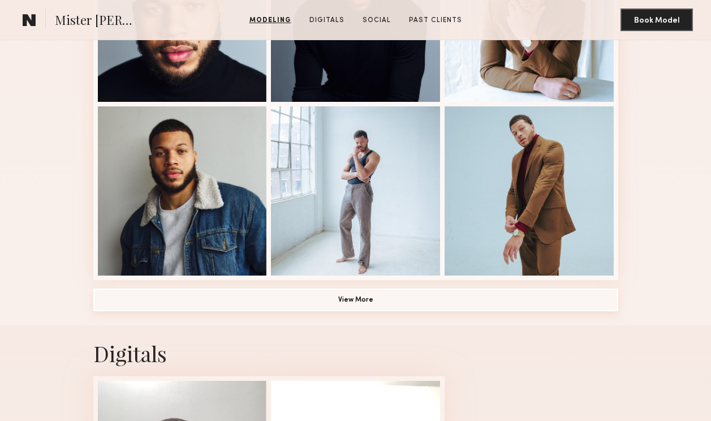
click at [346, 305] on button "View More" at bounding box center [355, 299] width 525 height 23
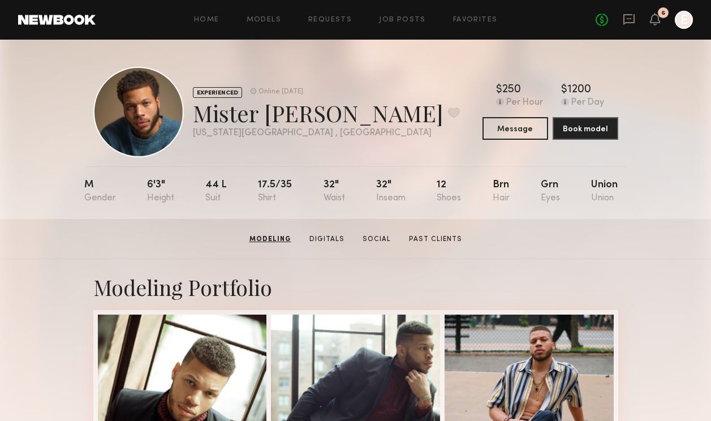
scroll to position [0, 0]
click at [448, 115] on button at bounding box center [454, 112] width 12 height 10
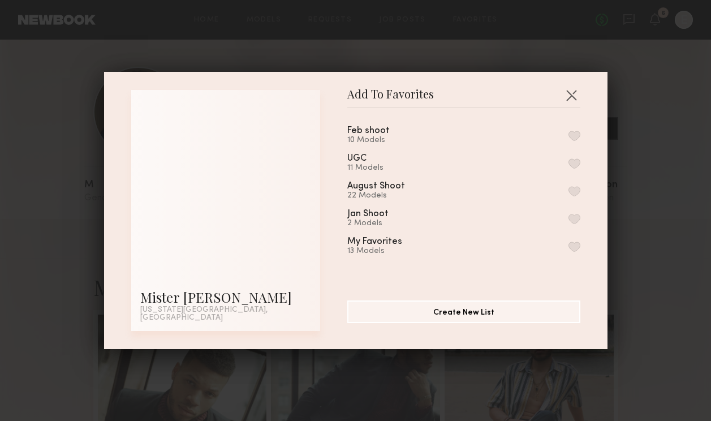
click at [577, 252] on button "button" at bounding box center [574, 246] width 12 height 10
click at [580, 93] on div "Add To Favorites Mister F. New York City, NY Add To Favorites Feb shoot 10 Mode…" at bounding box center [355, 210] width 503 height 277
click at [573, 96] on button "button" at bounding box center [571, 95] width 18 height 18
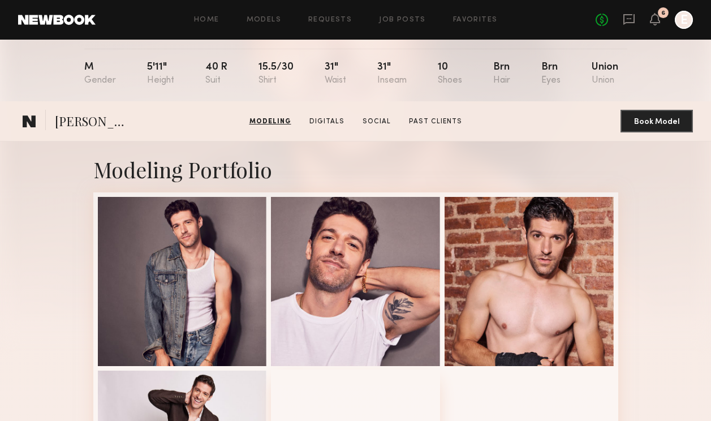
scroll to position [64, 0]
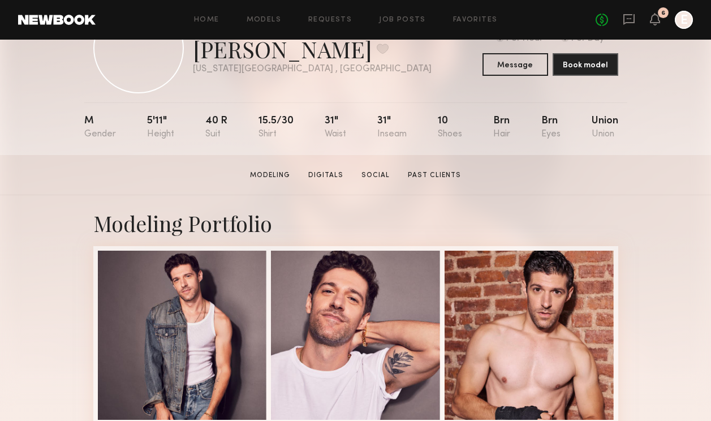
click at [326, 170] on section "Modeling Digitals Social Past Clients" at bounding box center [355, 174] width 220 height 11
click at [325, 179] on link "Digitals" at bounding box center [326, 175] width 44 height 10
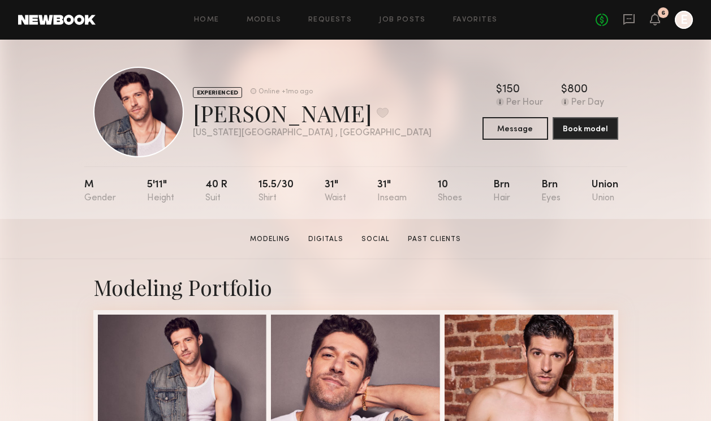
scroll to position [0, 0]
click at [377, 113] on button at bounding box center [383, 112] width 12 height 10
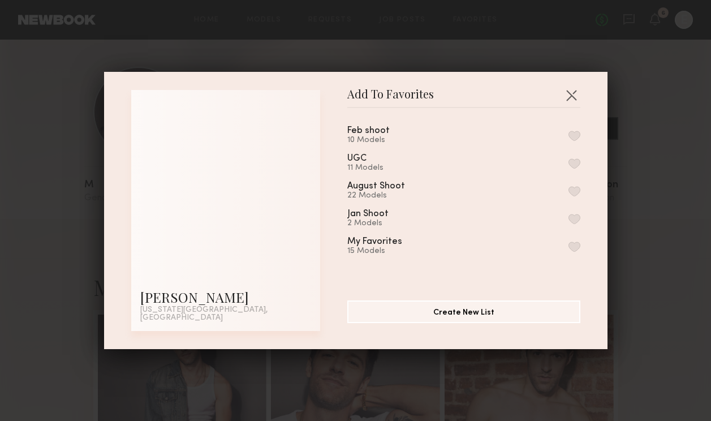
click at [575, 252] on button "button" at bounding box center [574, 246] width 12 height 10
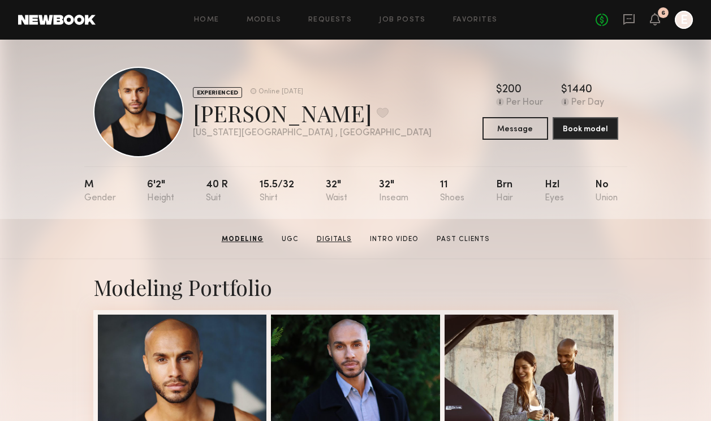
click at [335, 244] on link "Digitals" at bounding box center [334, 239] width 44 height 10
click at [377, 109] on button at bounding box center [383, 112] width 12 height 10
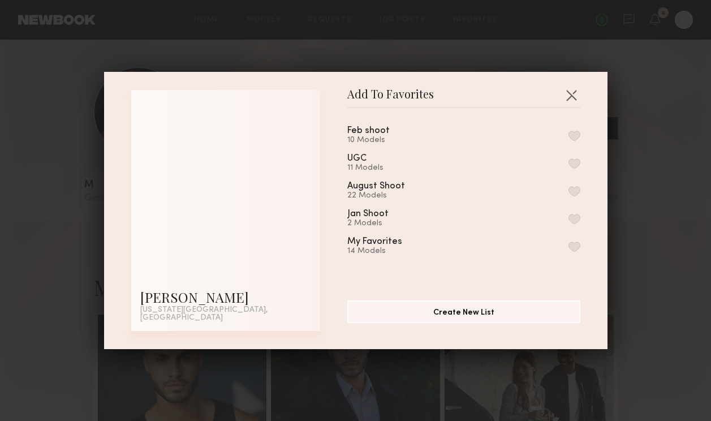
click at [576, 249] on button "button" at bounding box center [574, 246] width 12 height 10
click at [571, 98] on button "button" at bounding box center [571, 95] width 18 height 18
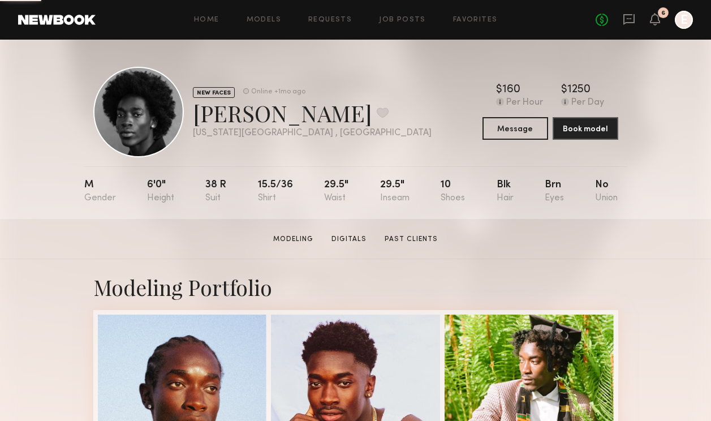
click at [377, 114] on button at bounding box center [383, 112] width 12 height 10
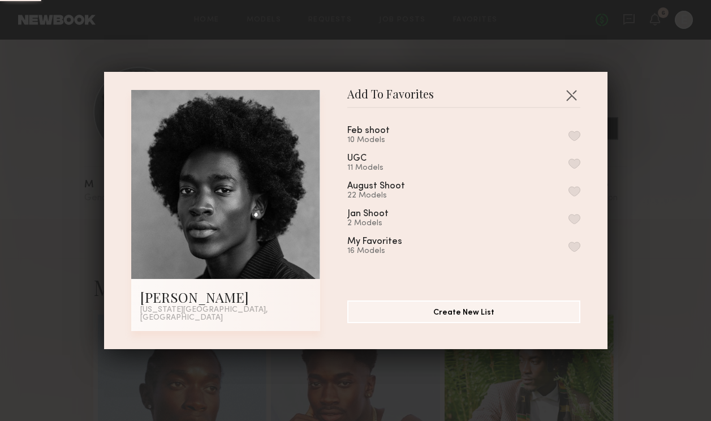
drag, startPoint x: 528, startPoint y: 0, endPoint x: 572, endPoint y: 241, distance: 245.5
click at [572, 241] on div "My Favorites 16 Models" at bounding box center [463, 246] width 233 height 19
click at [574, 249] on button "button" at bounding box center [574, 246] width 12 height 10
click at [568, 101] on button "button" at bounding box center [571, 95] width 18 height 18
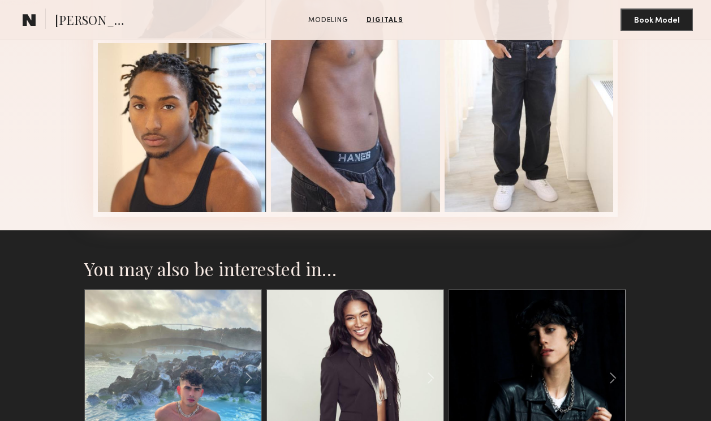
scroll to position [855, 0]
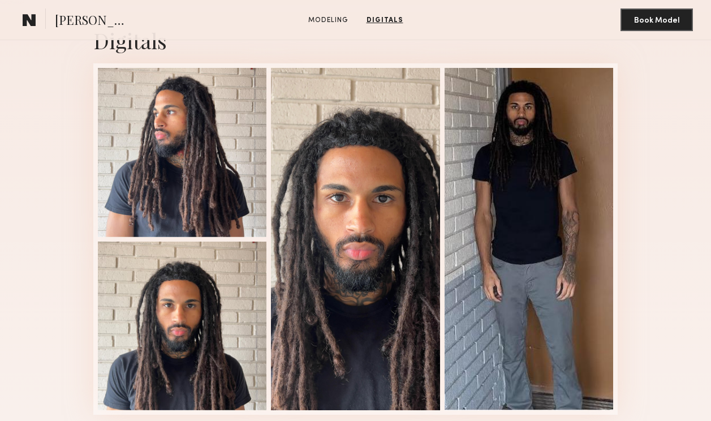
scroll to position [837, 0]
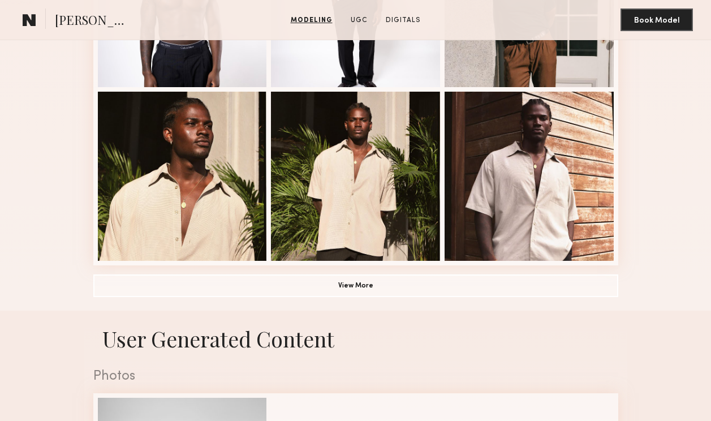
scroll to position [745, 0]
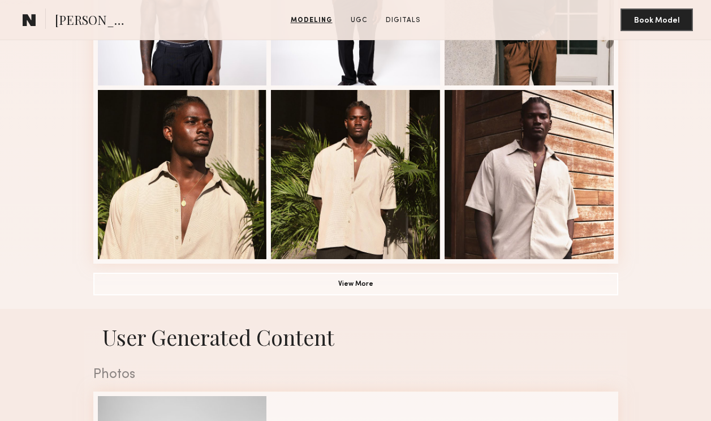
click at [357, 282] on button "View More" at bounding box center [355, 284] width 525 height 23
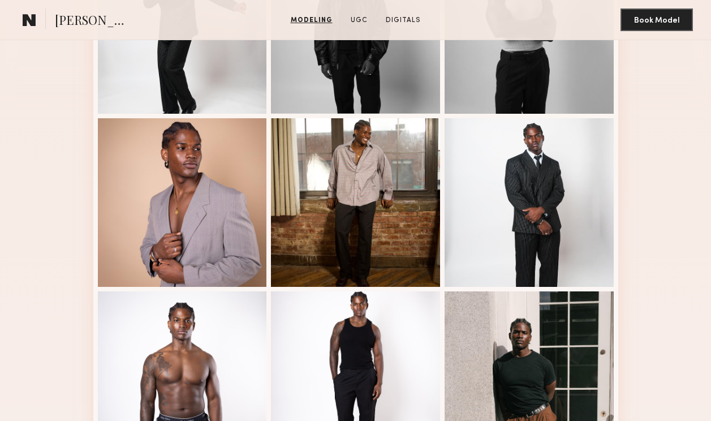
scroll to position [365, 0]
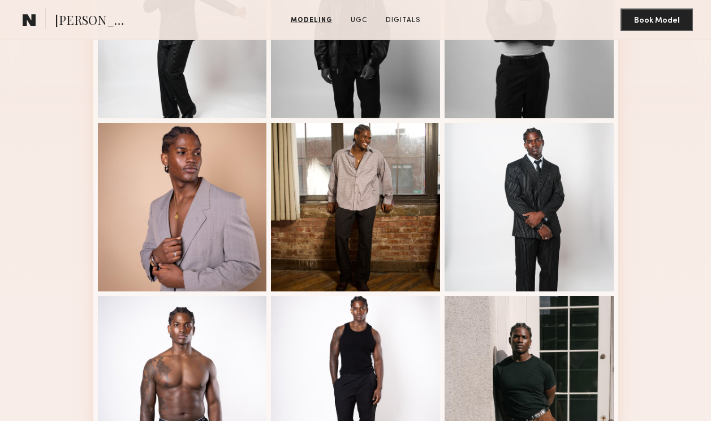
click at [391, 171] on div at bounding box center [355, 207] width 169 height 169
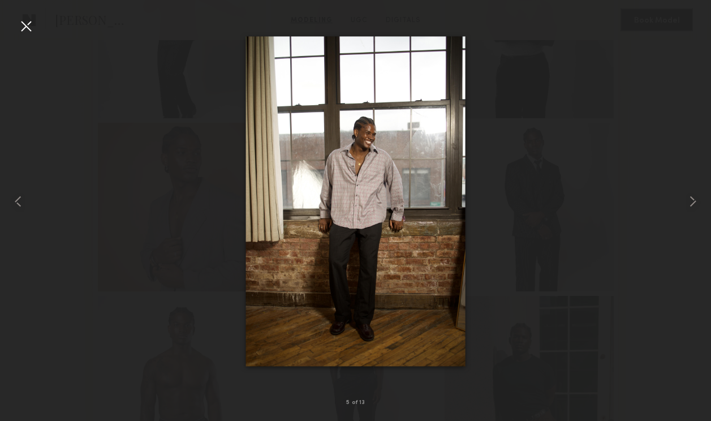
click at [366, 145] on img at bounding box center [355, 201] width 220 height 330
drag, startPoint x: 0, startPoint y: 0, endPoint x: 490, endPoint y: 155, distance: 513.7
click at [490, 155] on div at bounding box center [355, 201] width 711 height 366
click at [546, 163] on div at bounding box center [355, 201] width 711 height 366
click at [279, 271] on img at bounding box center [355, 201] width 220 height 330
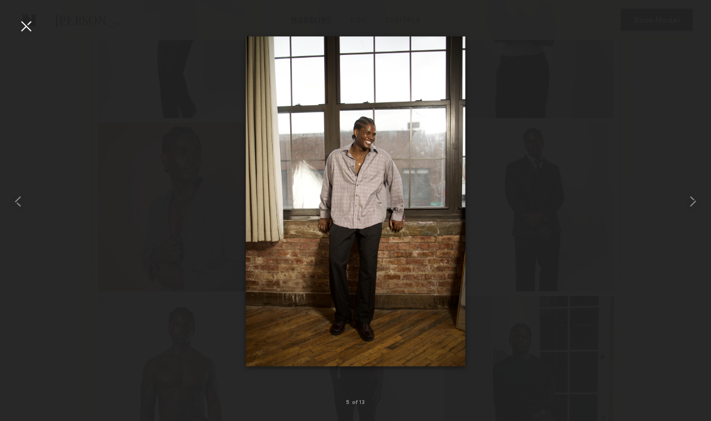
click at [160, 275] on div at bounding box center [355, 201] width 711 height 366
drag, startPoint x: 490, startPoint y: 155, endPoint x: 22, endPoint y: 32, distance: 483.5
click at [22, 32] on div at bounding box center [26, 26] width 18 height 18
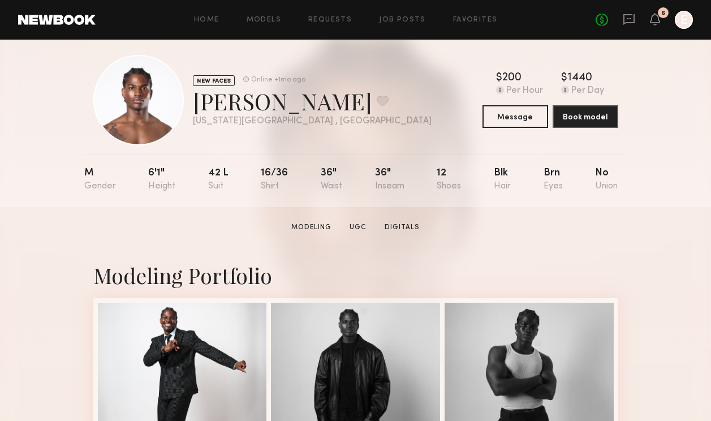
scroll to position [17, 0]
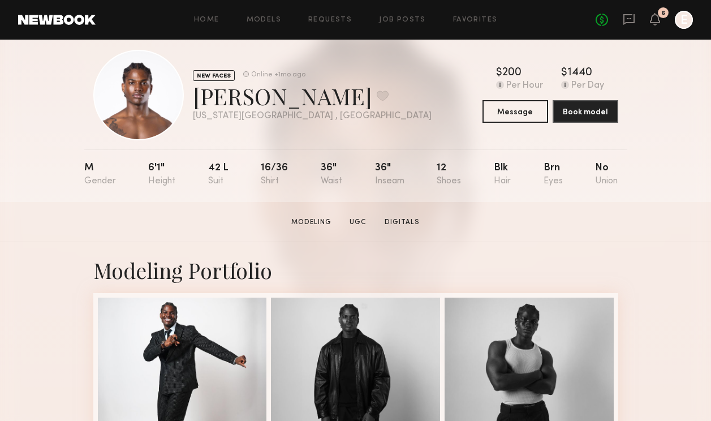
click at [377, 97] on button at bounding box center [383, 95] width 12 height 10
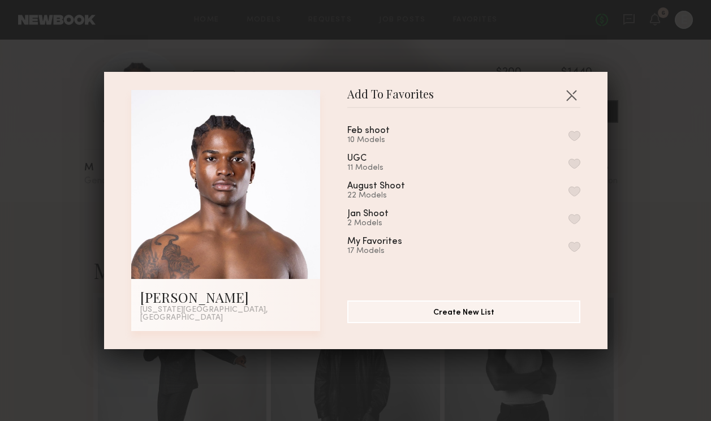
drag, startPoint x: 22, startPoint y: 32, endPoint x: 572, endPoint y: 255, distance: 593.7
click at [572, 252] on button "button" at bounding box center [574, 246] width 12 height 10
click at [571, 100] on button "button" at bounding box center [571, 95] width 18 height 18
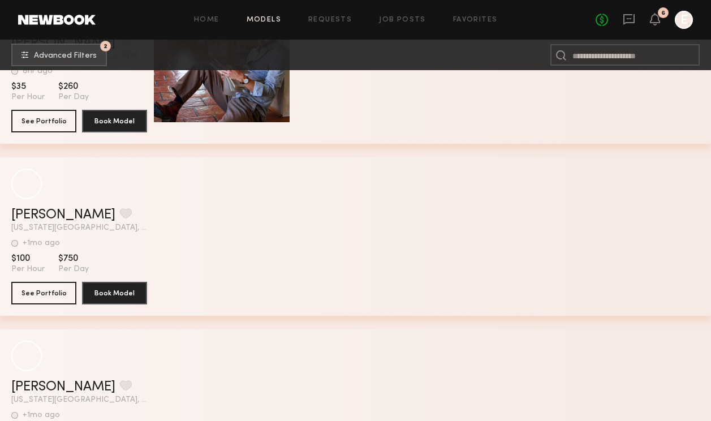
scroll to position [49499, 0]
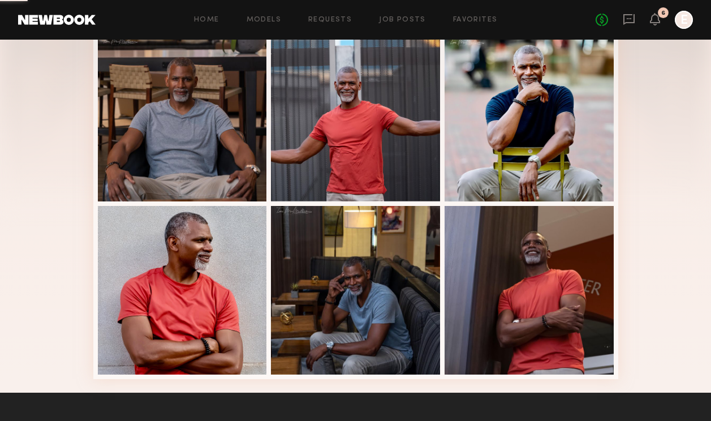
scroll to position [223, 0]
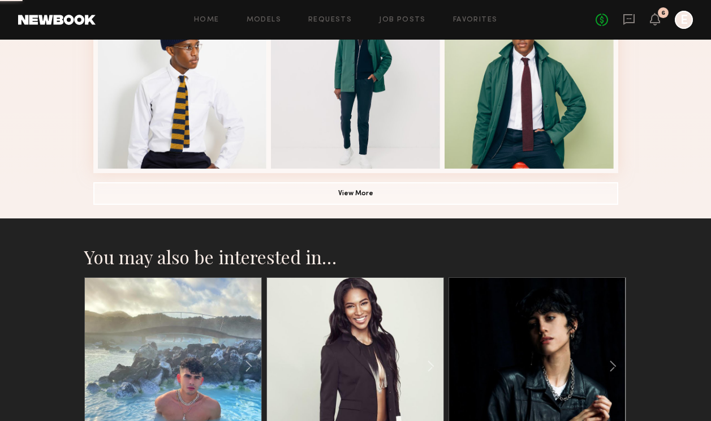
scroll to position [809, 0]
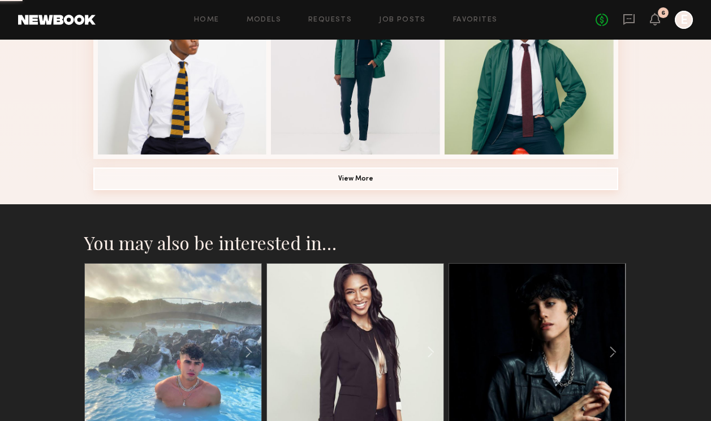
click at [400, 174] on button "View More" at bounding box center [355, 178] width 525 height 23
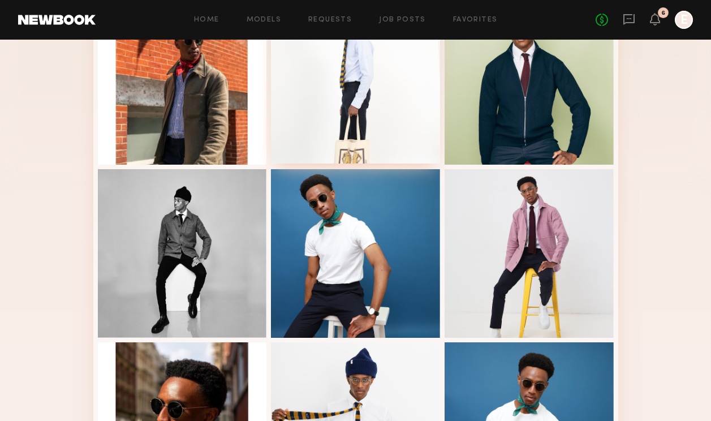
scroll to position [281, 0]
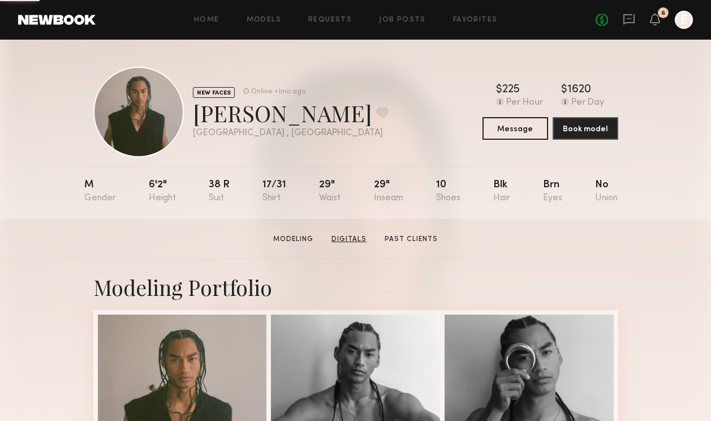
click at [347, 237] on link "Digitals" at bounding box center [349, 239] width 44 height 10
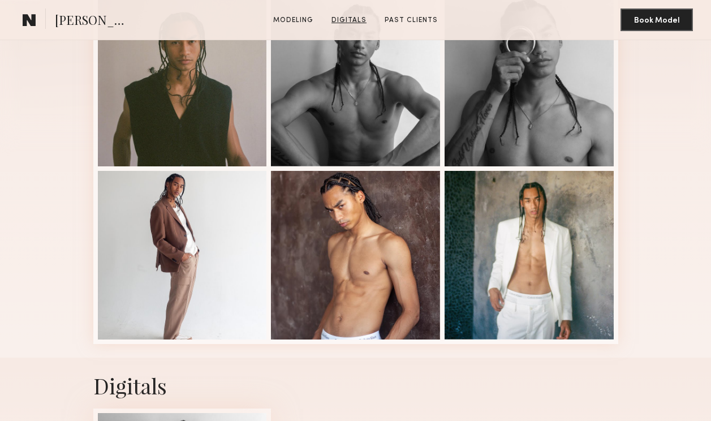
scroll to position [607, 0]
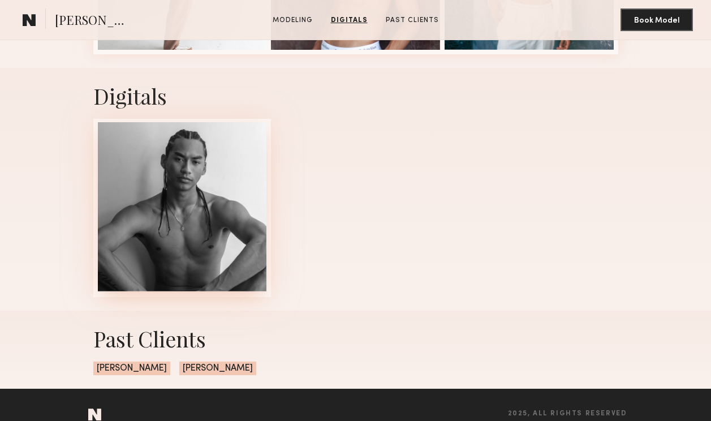
click at [239, 185] on div at bounding box center [182, 206] width 169 height 169
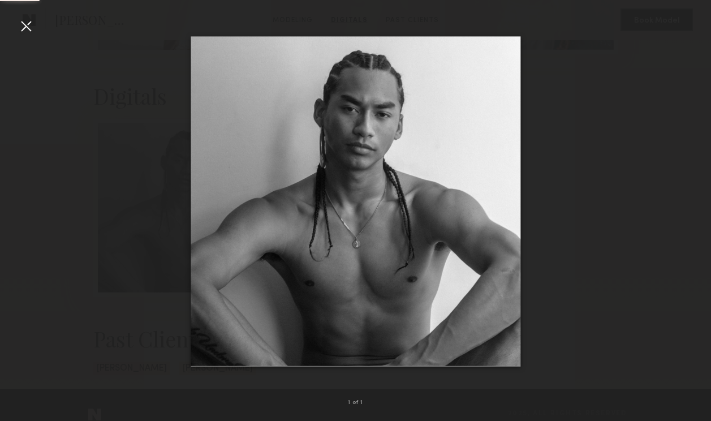
click at [33, 28] on div at bounding box center [26, 26] width 18 height 18
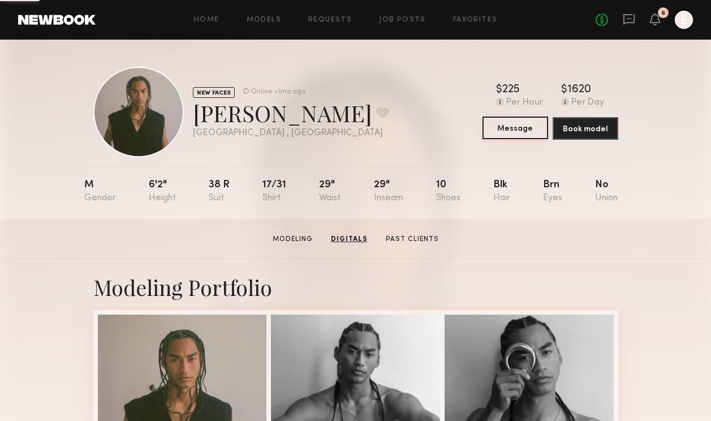
scroll to position [0, 0]
click at [377, 112] on button at bounding box center [383, 112] width 12 height 10
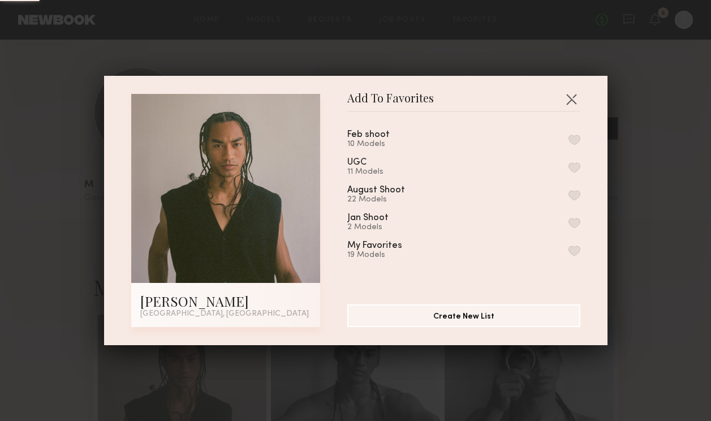
click at [432, 248] on div "My Favorites 19 Models" at bounding box center [463, 250] width 233 height 19
click at [572, 253] on button "button" at bounding box center [574, 250] width 12 height 10
click at [572, 98] on button "button" at bounding box center [571, 99] width 18 height 18
